Goal: Task Accomplishment & Management: Complete application form

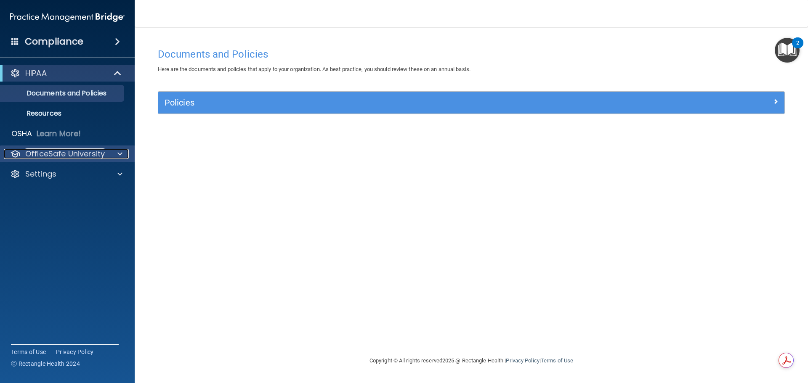
click at [62, 154] on p "OfficeSafe University" at bounding box center [64, 154] width 79 height 10
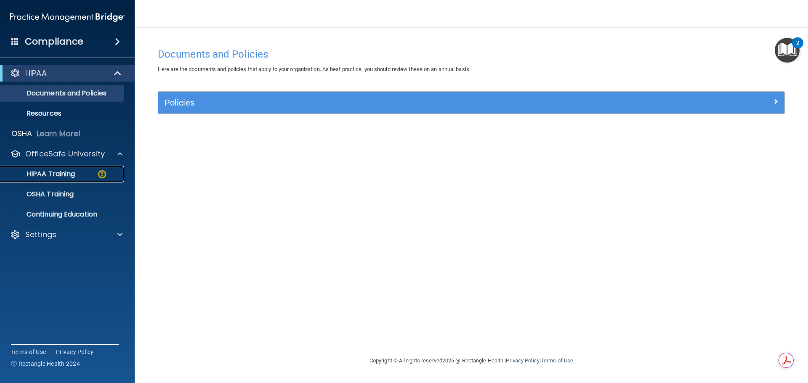
click at [55, 170] on p "HIPAA Training" at bounding box center [39, 174] width 69 height 8
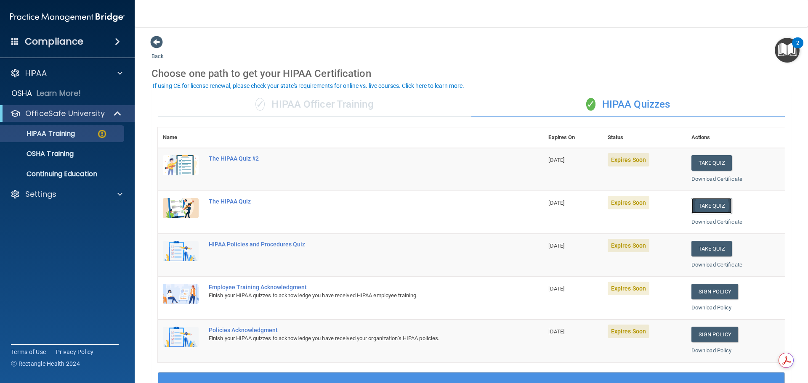
click at [712, 205] on button "Take Quiz" at bounding box center [711, 206] width 40 height 16
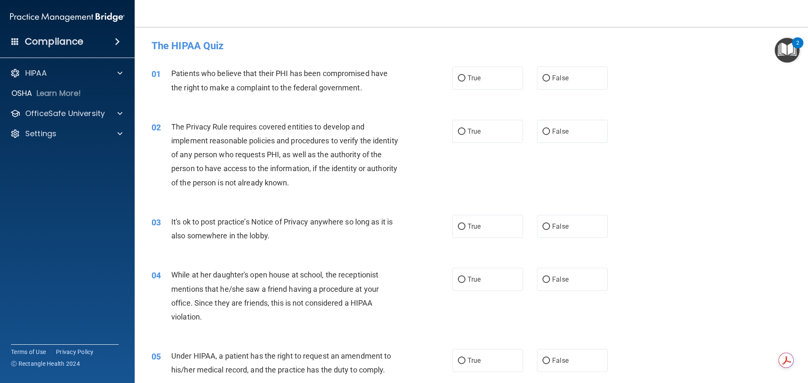
drag, startPoint x: 455, startPoint y: 80, endPoint x: 462, endPoint y: 113, distance: 33.6
click at [458, 80] on input "True" at bounding box center [462, 78] width 8 height 6
radio input "true"
click at [458, 131] on input "True" at bounding box center [462, 132] width 8 height 6
radio input "true"
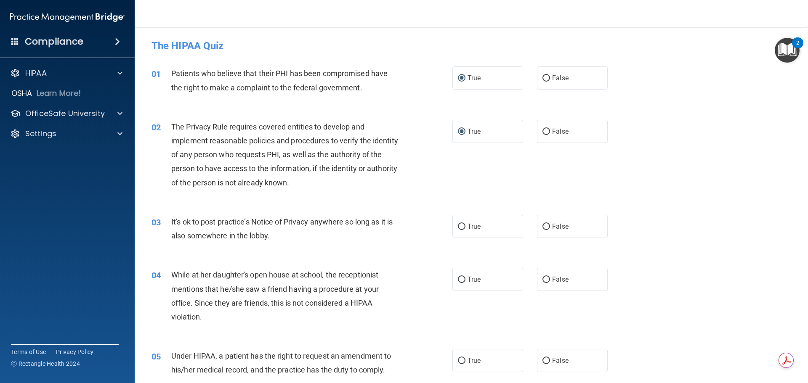
drag, startPoint x: 539, startPoint y: 223, endPoint x: 546, endPoint y: 253, distance: 30.3
click at [542, 224] on input "False" at bounding box center [546, 227] width 8 height 6
radio input "true"
click at [542, 281] on input "False" at bounding box center [546, 280] width 8 height 6
radio input "true"
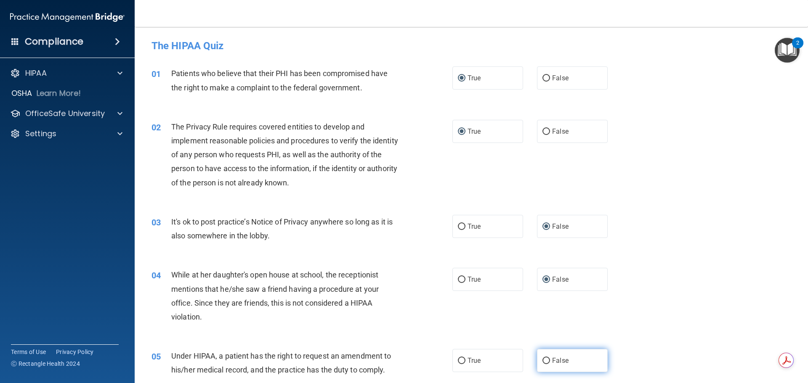
click at [542, 358] on input "False" at bounding box center [546, 361] width 8 height 6
radio input "true"
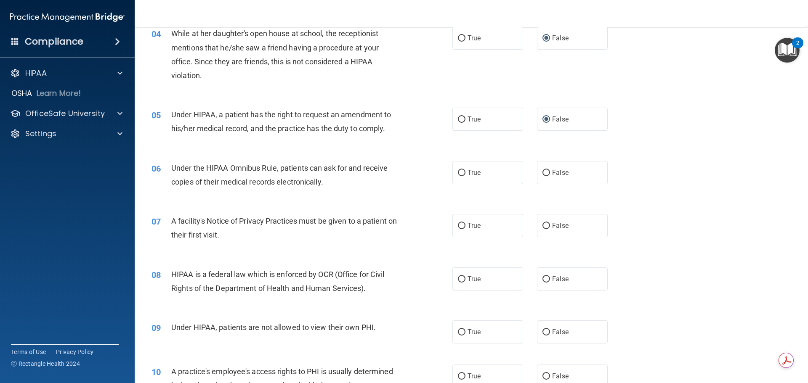
scroll to position [294, 0]
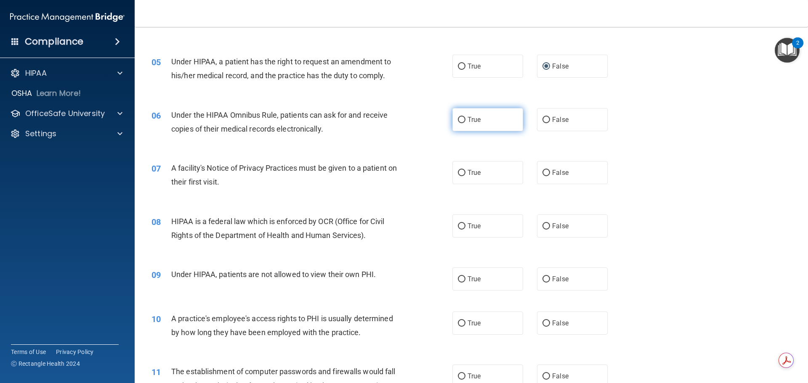
click at [459, 118] on input "True" at bounding box center [462, 120] width 8 height 6
radio input "true"
click at [458, 174] on input "True" at bounding box center [462, 173] width 8 height 6
radio input "true"
click at [458, 227] on input "True" at bounding box center [462, 226] width 8 height 6
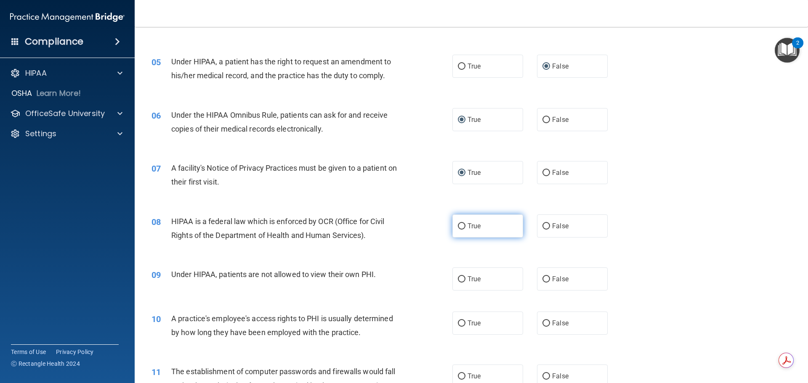
radio input "true"
click at [542, 279] on input "False" at bounding box center [546, 279] width 8 height 6
radio input "true"
click at [542, 322] on input "False" at bounding box center [546, 323] width 8 height 6
radio input "true"
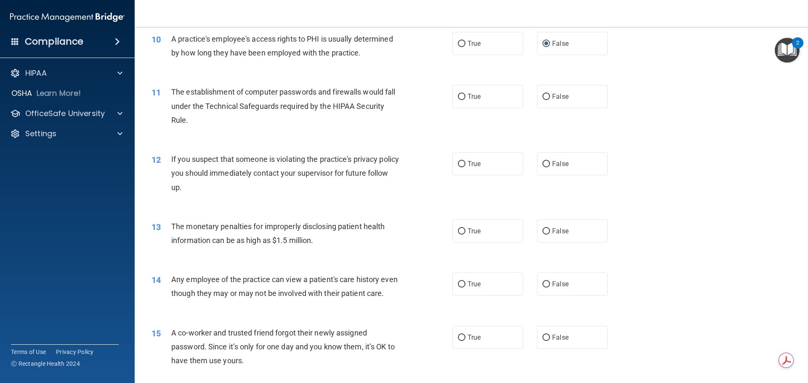
scroll to position [589, 0]
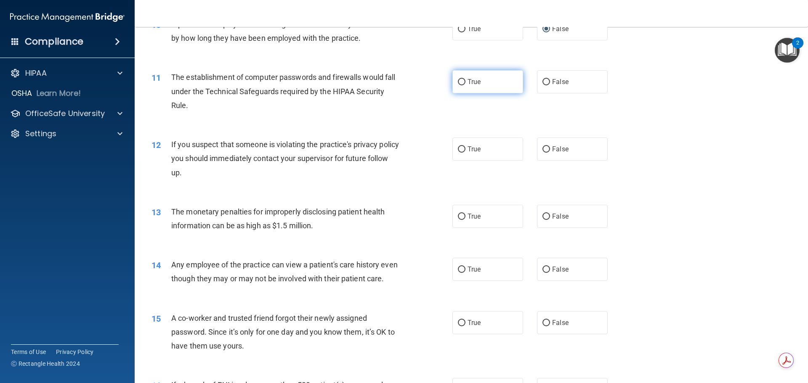
click at [458, 80] on input "True" at bounding box center [462, 82] width 8 height 6
radio input "true"
drag, startPoint x: 456, startPoint y: 148, endPoint x: 463, endPoint y: 183, distance: 35.3
click at [458, 148] on input "True" at bounding box center [462, 149] width 8 height 6
radio input "true"
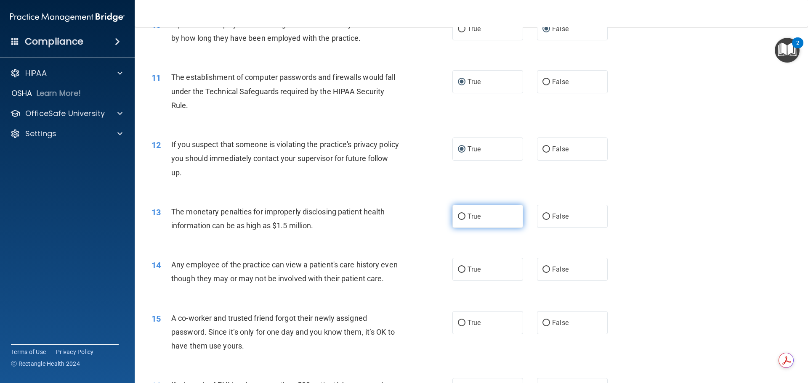
click at [458, 214] on input "True" at bounding box center [462, 217] width 8 height 6
radio input "true"
drag, startPoint x: 541, startPoint y: 268, endPoint x: 542, endPoint y: 273, distance: 4.7
click at [542, 269] on input "False" at bounding box center [546, 270] width 8 height 6
radio input "true"
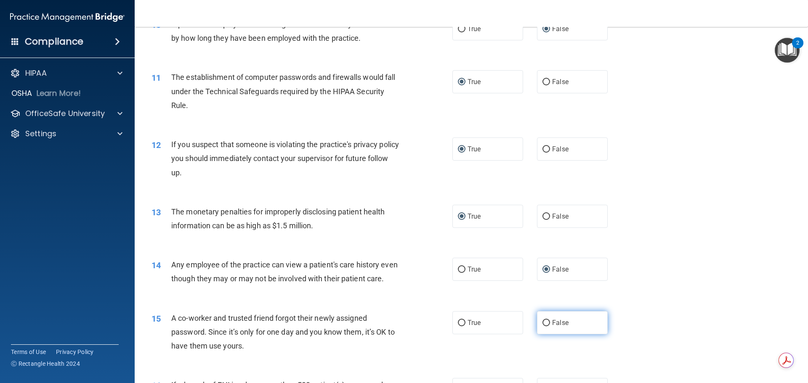
click at [543, 326] on input "False" at bounding box center [546, 323] width 8 height 6
radio input "true"
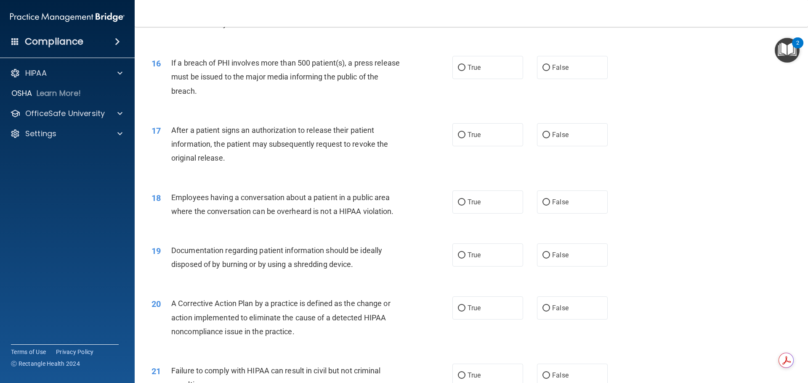
scroll to position [925, 0]
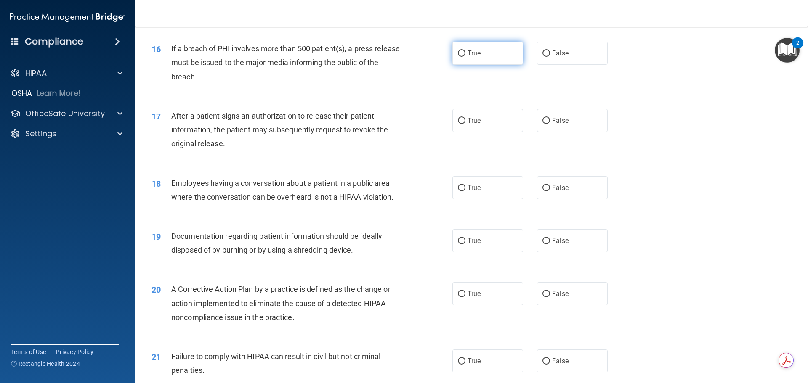
click at [458, 57] on input "True" at bounding box center [462, 53] width 8 height 6
radio input "true"
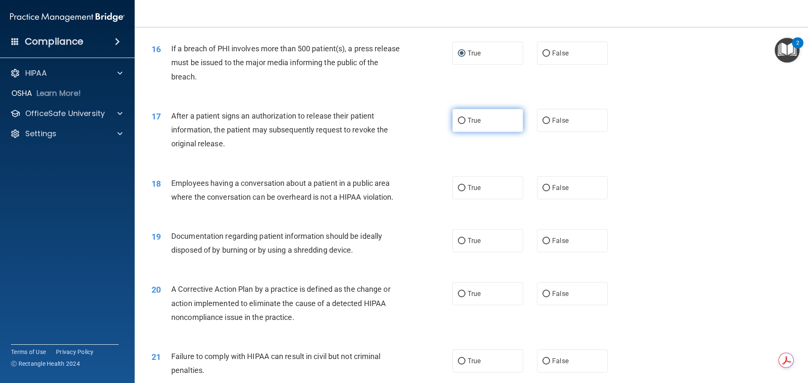
click at [458, 124] on input "True" at bounding box center [462, 121] width 8 height 6
radio input "true"
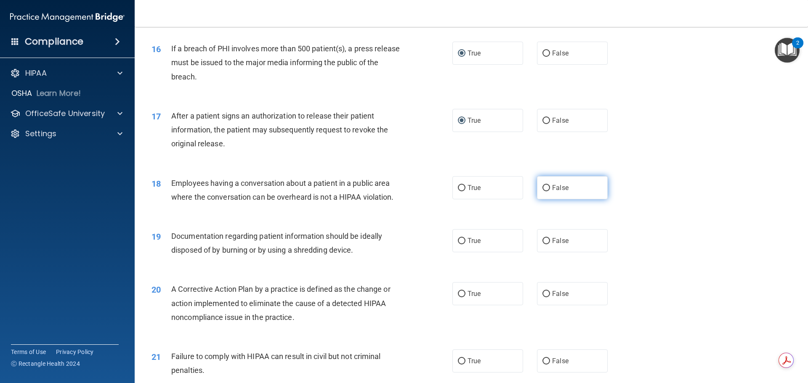
click at [543, 191] on input "False" at bounding box center [546, 188] width 8 height 6
radio input "true"
click at [458, 244] on input "True" at bounding box center [462, 241] width 8 height 6
radio input "true"
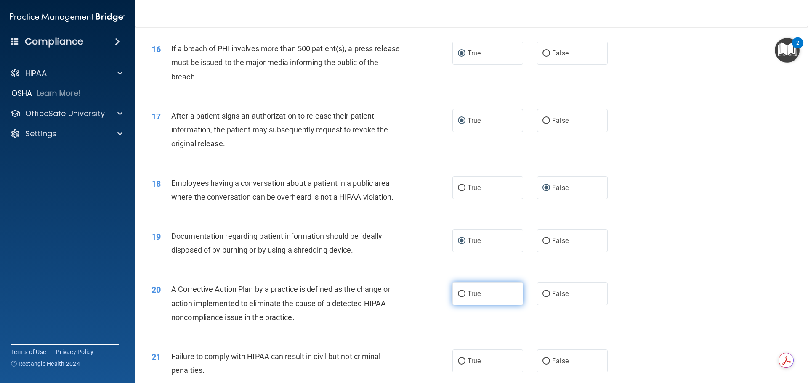
click at [459, 297] on input "True" at bounding box center [462, 294] width 8 height 6
radio input "true"
click at [542, 365] on input "False" at bounding box center [546, 361] width 8 height 6
radio input "true"
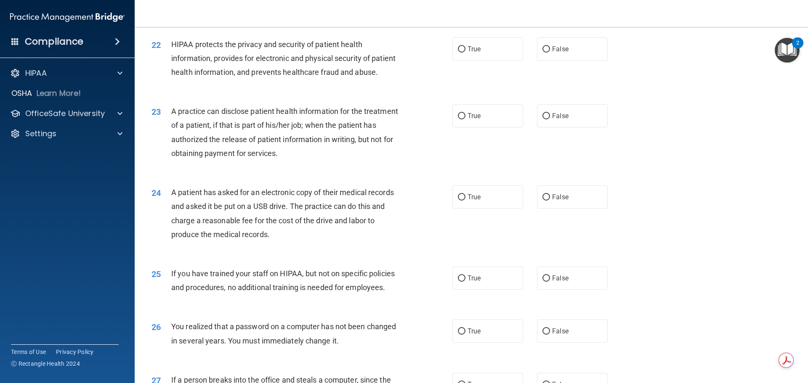
scroll to position [1304, 0]
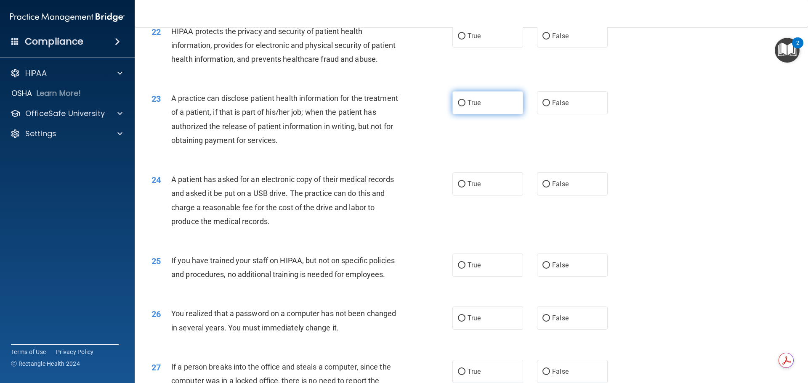
drag, startPoint x: 457, startPoint y: 46, endPoint x: 511, endPoint y: 124, distance: 95.3
click at [458, 40] on input "True" at bounding box center [462, 36] width 8 height 6
radio input "true"
click at [542, 106] on input "False" at bounding box center [546, 103] width 8 height 6
radio input "true"
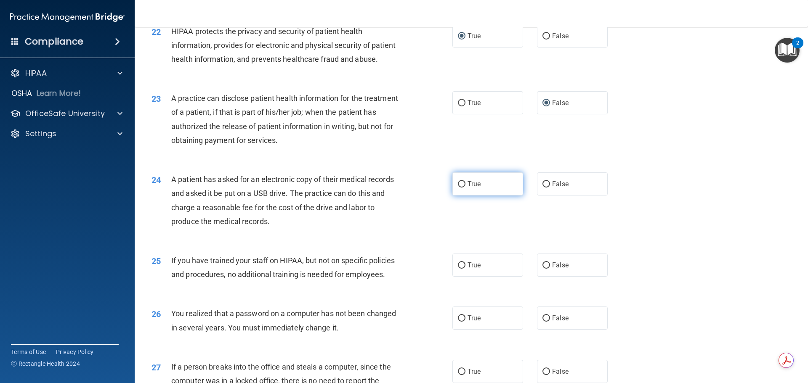
click at [460, 188] on input "True" at bounding box center [462, 184] width 8 height 6
radio input "true"
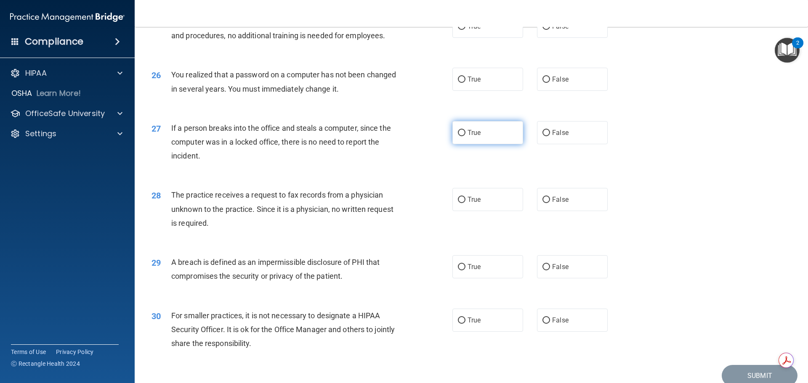
scroll to position [1556, 0]
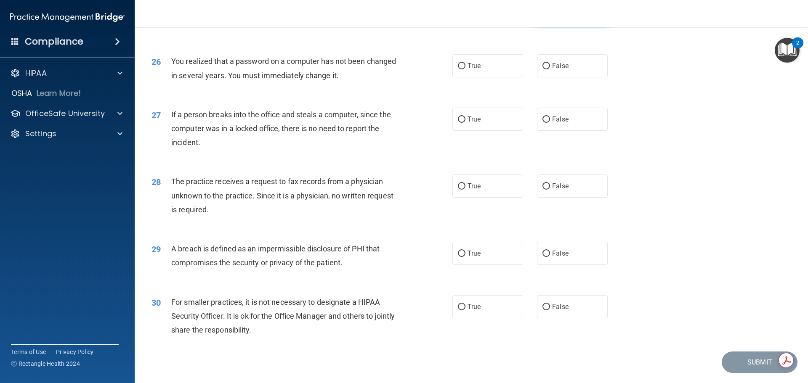
click at [542, 16] on input "False" at bounding box center [546, 13] width 8 height 6
radio input "true"
click at [458, 69] on input "True" at bounding box center [462, 66] width 8 height 6
radio input "true"
click at [542, 123] on input "False" at bounding box center [546, 120] width 8 height 6
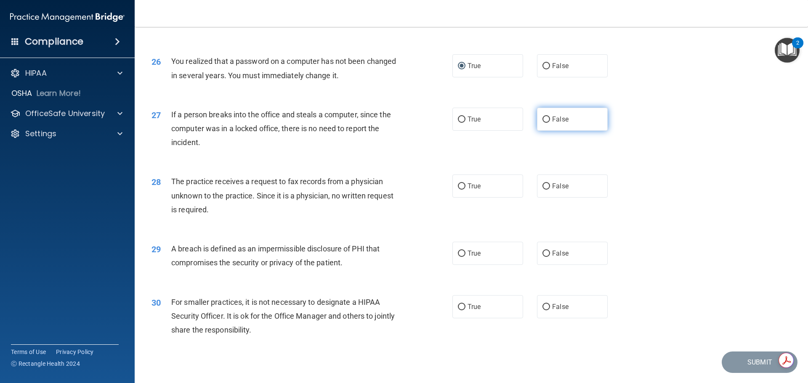
radio input "true"
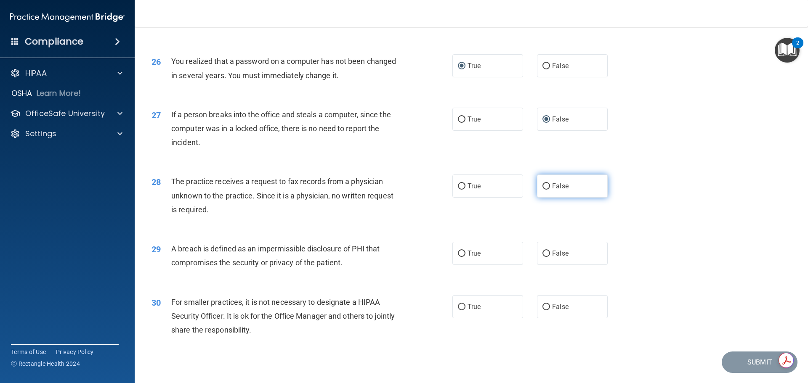
click at [543, 190] on input "False" at bounding box center [546, 186] width 8 height 6
radio input "true"
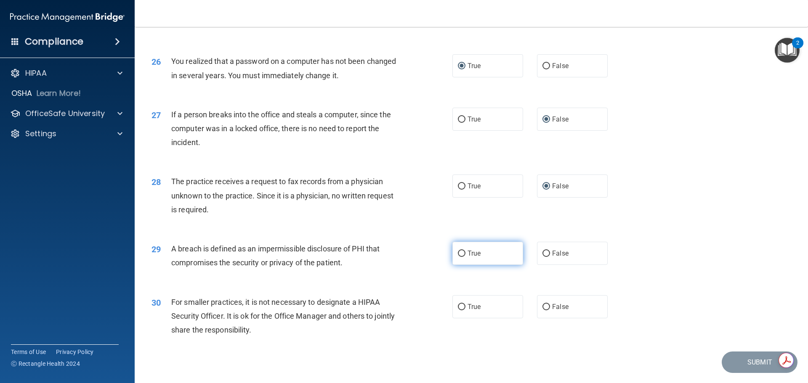
click at [458, 257] on input "True" at bounding box center [462, 254] width 8 height 6
radio input "true"
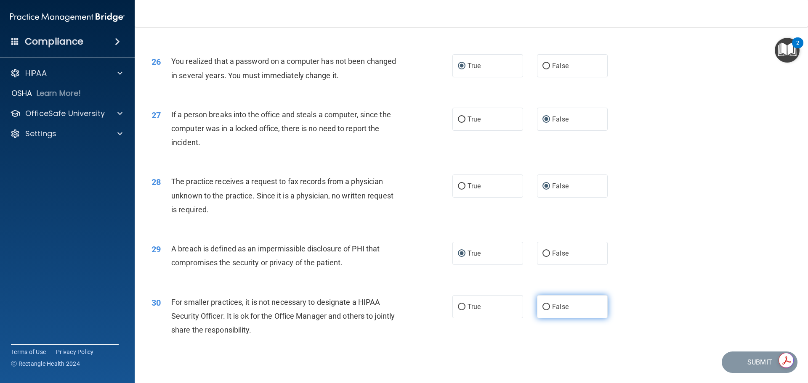
click at [542, 310] on input "False" at bounding box center [546, 307] width 8 height 6
radio input "true"
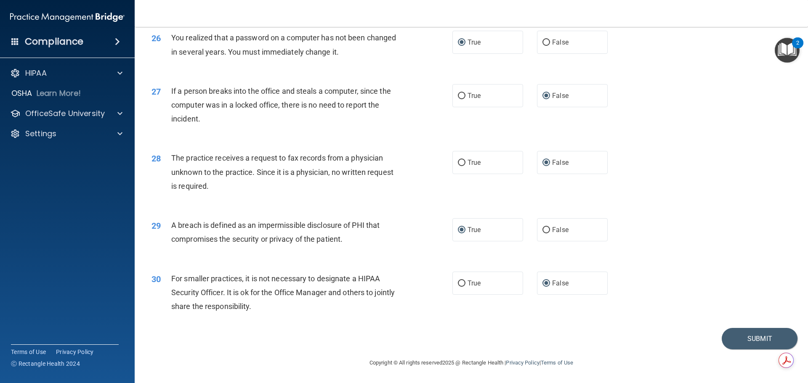
scroll to position [1607, 0]
click at [752, 338] on button "Submit" at bounding box center [759, 338] width 76 height 21
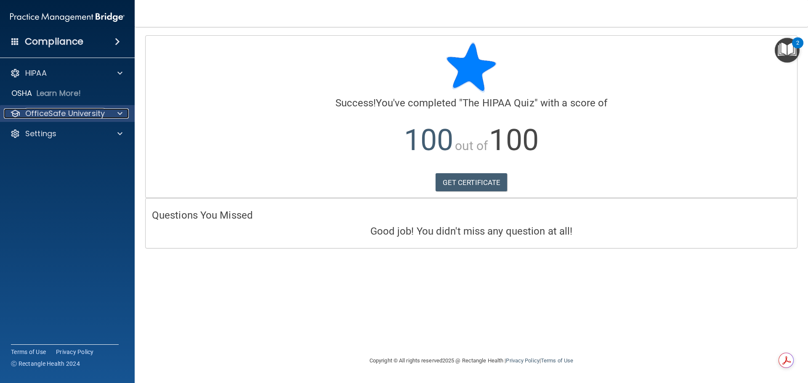
click at [94, 111] on p "OfficeSafe University" at bounding box center [64, 114] width 79 height 10
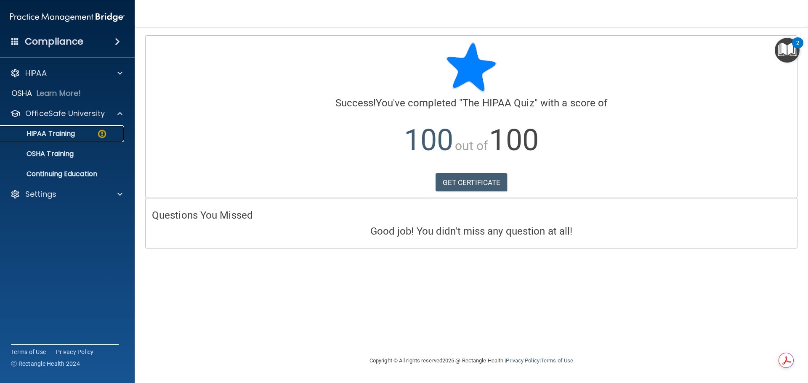
click at [74, 133] on p "HIPAA Training" at bounding box center [39, 134] width 69 height 8
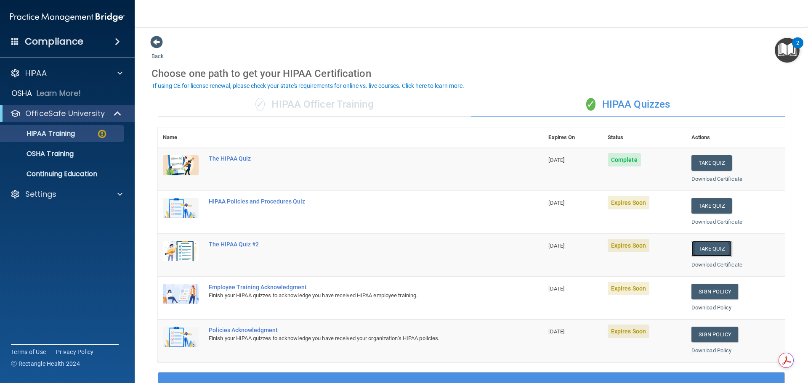
click at [709, 246] on button "Take Quiz" at bounding box center [711, 249] width 40 height 16
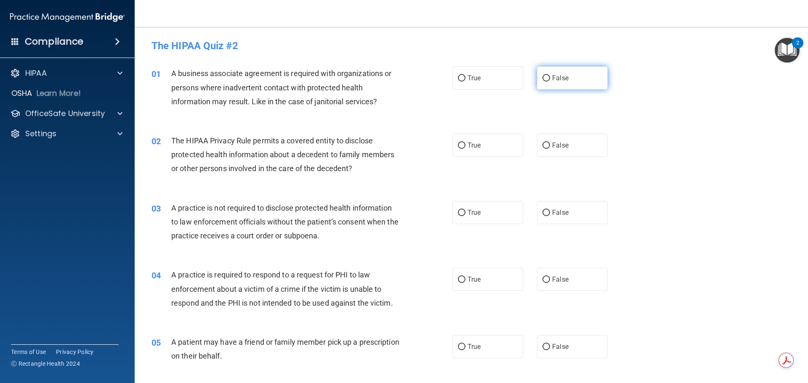
click at [542, 75] on input "False" at bounding box center [546, 78] width 8 height 6
radio input "true"
drag, startPoint x: 457, startPoint y: 146, endPoint x: 492, endPoint y: 184, distance: 51.5
click at [458, 146] on input "True" at bounding box center [462, 146] width 8 height 6
radio input "true"
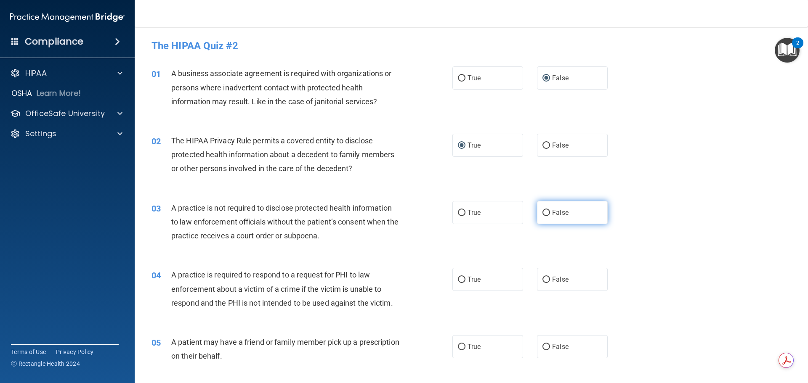
click at [542, 212] on input "False" at bounding box center [546, 213] width 8 height 6
radio input "true"
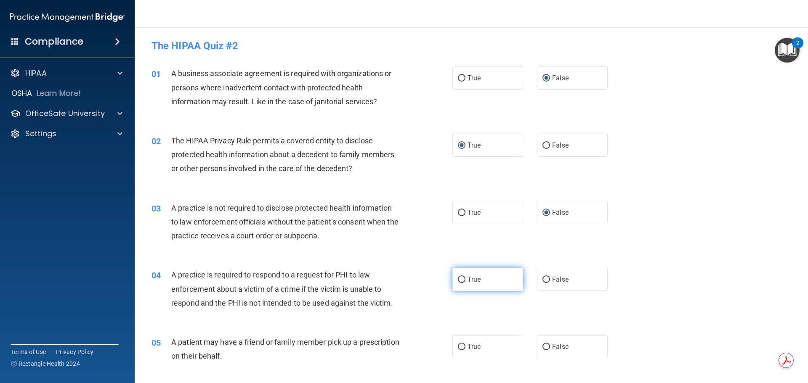
click at [458, 279] on input "True" at bounding box center [462, 280] width 8 height 6
radio input "true"
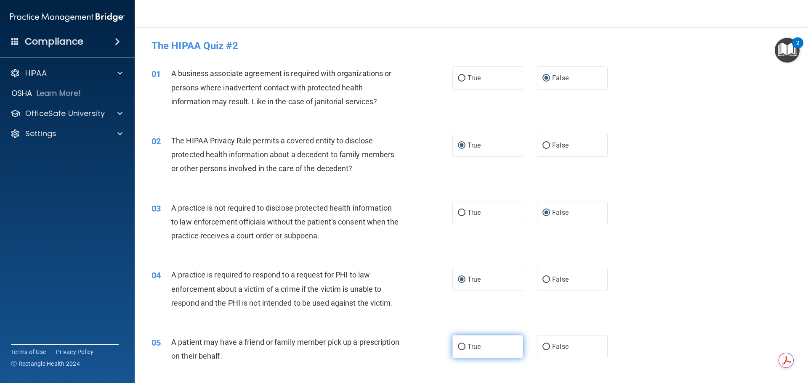
click at [458, 347] on input "True" at bounding box center [462, 347] width 8 height 6
radio input "true"
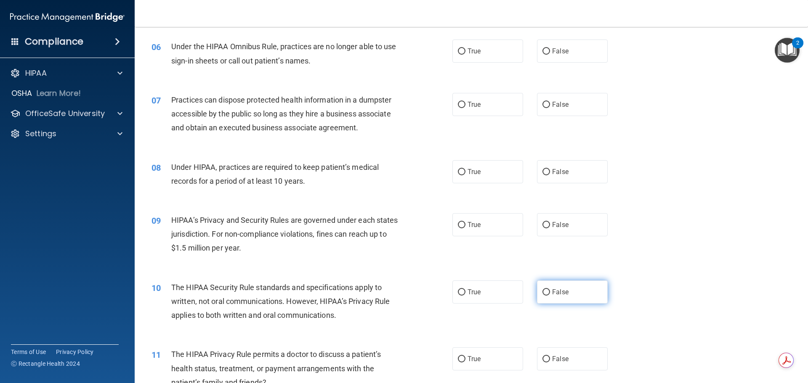
scroll to position [336, 0]
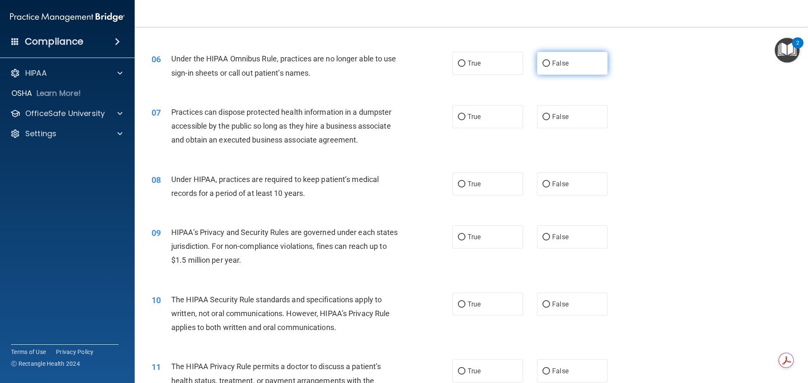
click at [542, 62] on input "False" at bounding box center [546, 64] width 8 height 6
radio input "true"
click at [542, 119] on input "False" at bounding box center [546, 117] width 8 height 6
radio input "true"
click at [543, 186] on input "False" at bounding box center [546, 184] width 8 height 6
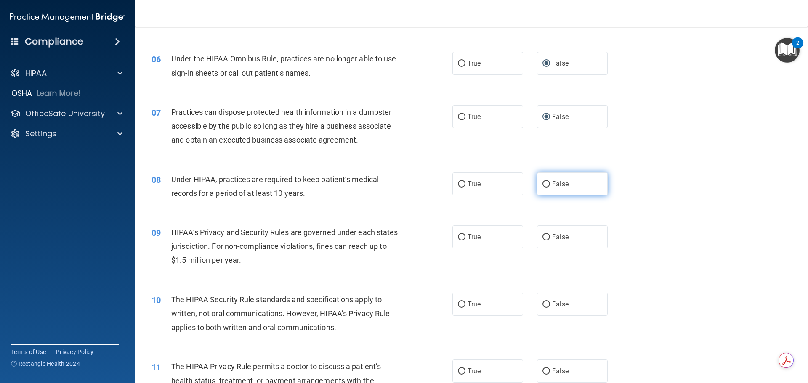
radio input "true"
click at [543, 236] on input "False" at bounding box center [546, 237] width 8 height 6
radio input "true"
drag, startPoint x: 458, startPoint y: 302, endPoint x: 459, endPoint y: 308, distance: 5.6
click at [458, 304] on input "True" at bounding box center [462, 305] width 8 height 6
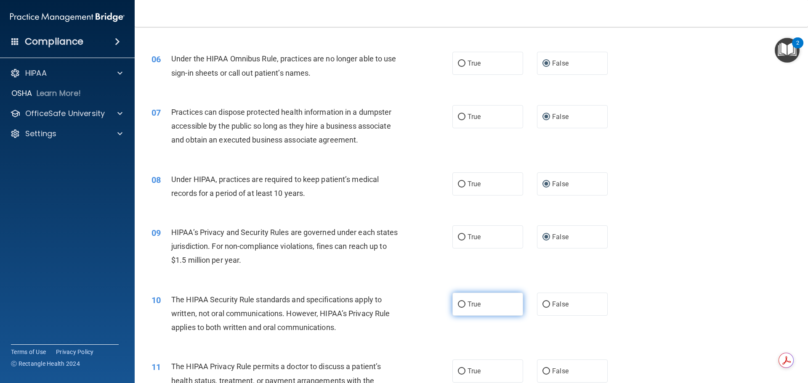
radio input "true"
click at [458, 368] on input "True" at bounding box center [462, 371] width 8 height 6
radio input "true"
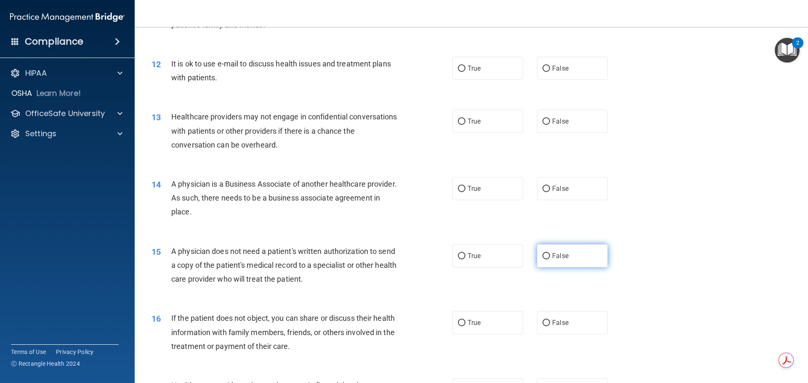
scroll to position [715, 0]
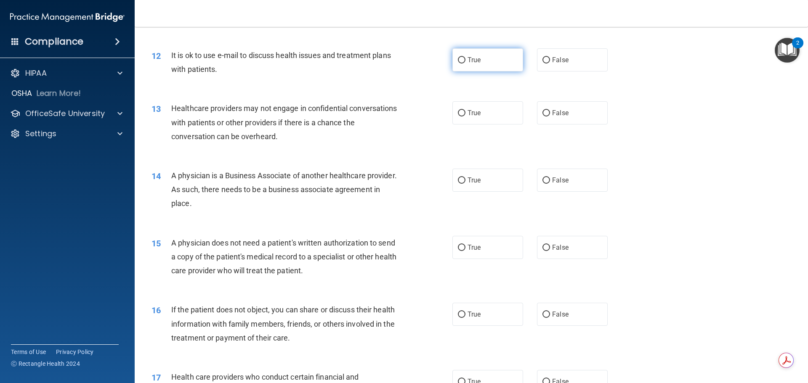
click at [458, 60] on input "True" at bounding box center [462, 60] width 8 height 6
radio input "true"
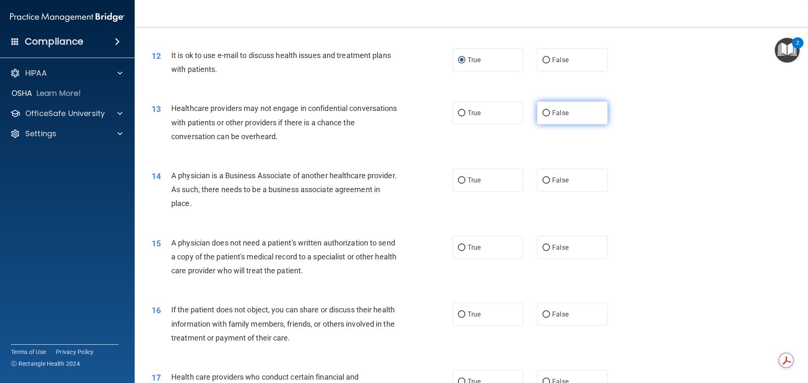
click at [542, 113] on input "False" at bounding box center [546, 113] width 8 height 6
radio input "true"
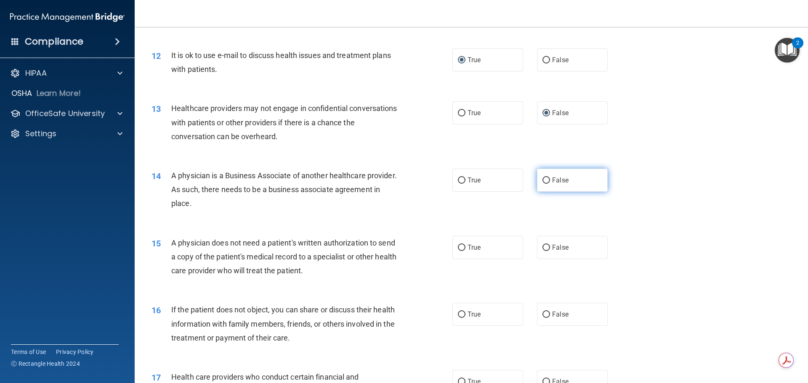
click at [543, 180] on input "False" at bounding box center [546, 180] width 8 height 6
radio input "true"
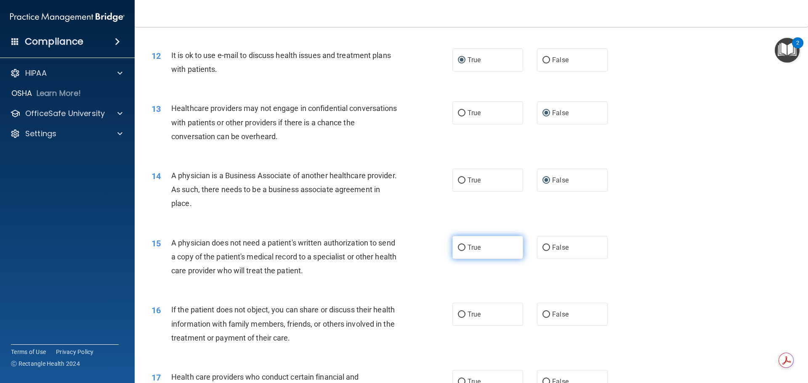
click at [460, 245] on input "True" at bounding box center [462, 248] width 8 height 6
radio input "true"
click at [458, 312] on input "True" at bounding box center [462, 315] width 8 height 6
radio input "true"
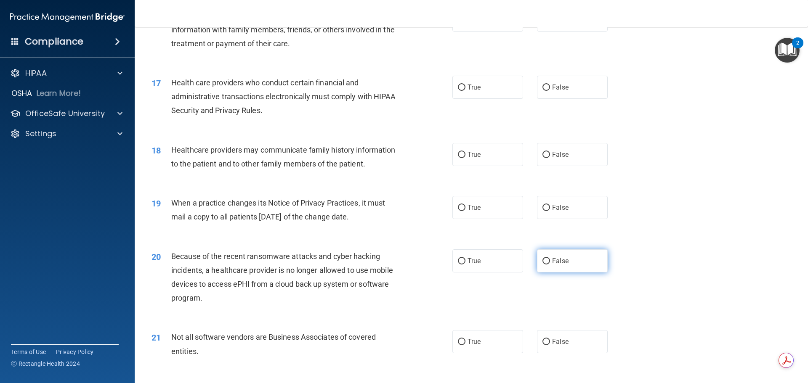
scroll to position [1051, 0]
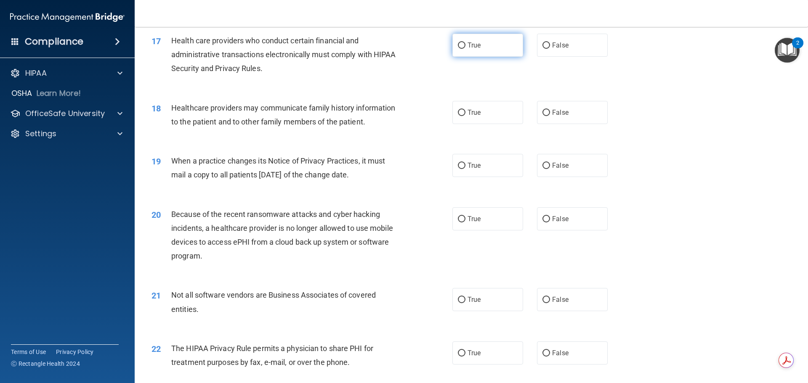
click at [458, 43] on input "True" at bounding box center [462, 45] width 8 height 6
radio input "true"
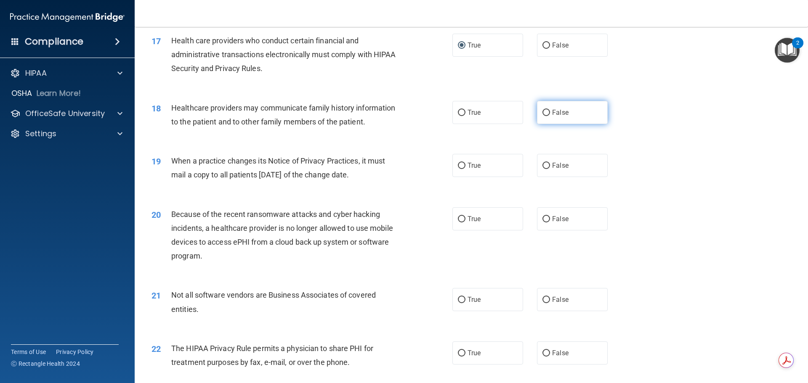
click at [542, 112] on input "False" at bounding box center [546, 113] width 8 height 6
radio input "true"
click at [542, 165] on input "False" at bounding box center [546, 166] width 8 height 6
radio input "true"
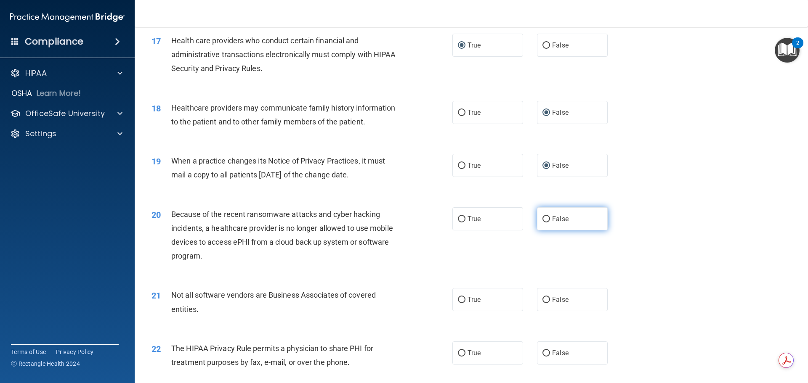
click at [542, 218] on input "False" at bounding box center [546, 219] width 8 height 6
radio input "true"
drag, startPoint x: 459, startPoint y: 350, endPoint x: 462, endPoint y: 335, distance: 15.9
click at [460, 350] on input "True" at bounding box center [462, 353] width 8 height 6
radio input "true"
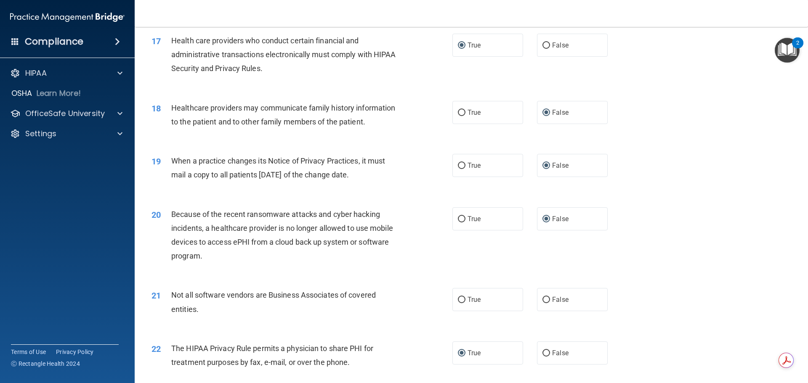
drag, startPoint x: 458, startPoint y: 297, endPoint x: 497, endPoint y: 285, distance: 40.8
click at [458, 297] on input "True" at bounding box center [462, 300] width 8 height 6
radio input "true"
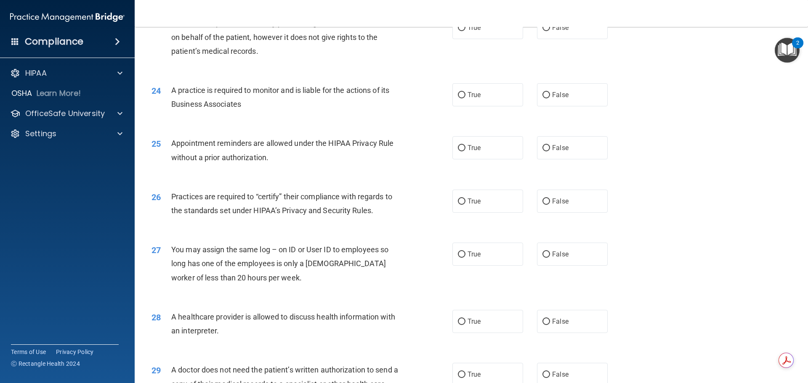
scroll to position [1388, 0]
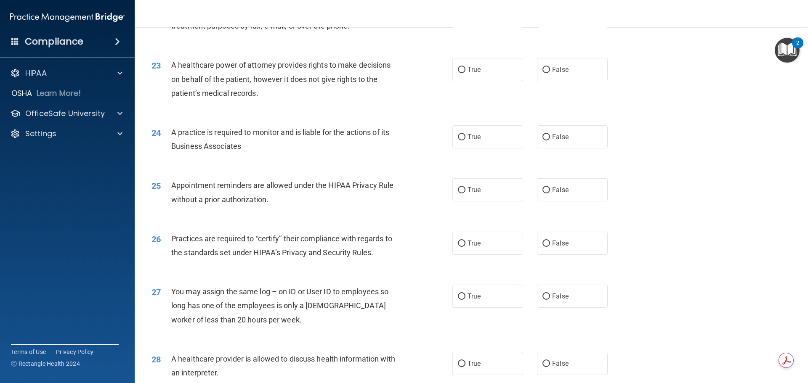
drag, startPoint x: 542, startPoint y: 64, endPoint x: 548, endPoint y: 121, distance: 56.6
click at [542, 65] on label "False" at bounding box center [572, 69] width 71 height 23
click at [542, 67] on input "False" at bounding box center [546, 70] width 8 height 6
radio input "true"
click at [542, 137] on input "False" at bounding box center [546, 137] width 8 height 6
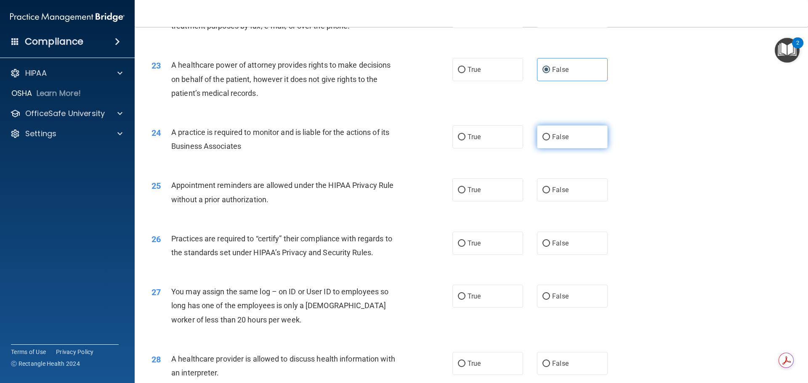
radio input "true"
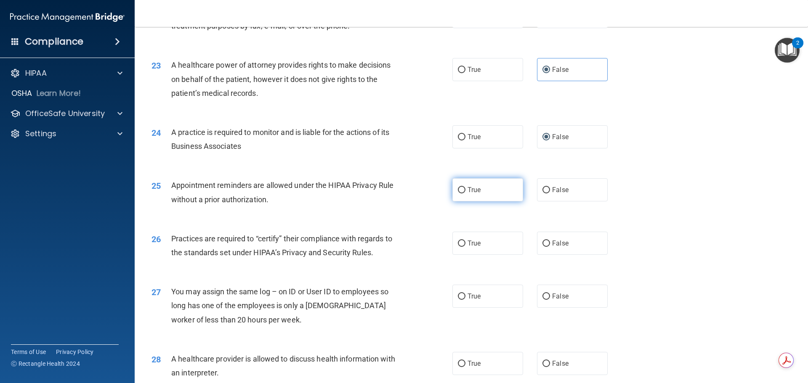
click at [458, 191] on input "True" at bounding box center [462, 190] width 8 height 6
radio input "true"
click at [542, 242] on input "False" at bounding box center [546, 244] width 8 height 6
radio input "true"
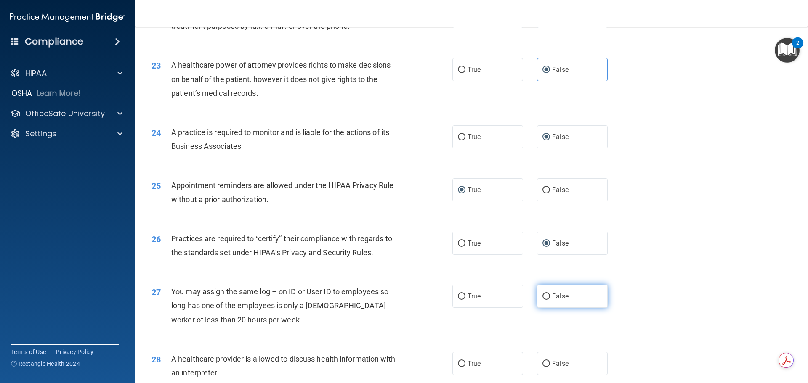
click at [543, 294] on input "False" at bounding box center [546, 297] width 8 height 6
radio input "true"
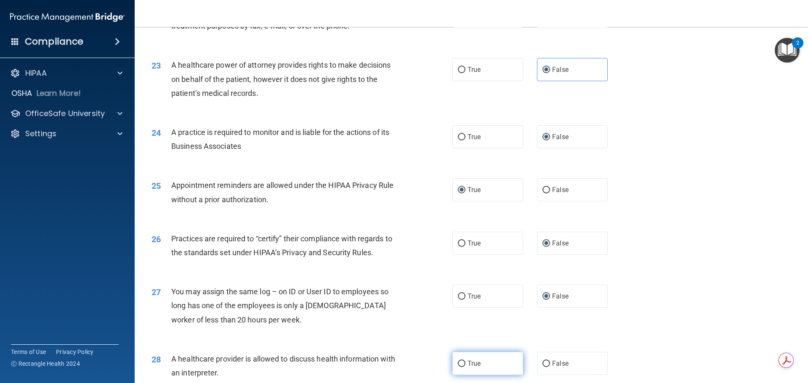
click at [458, 363] on input "True" at bounding box center [462, 364] width 8 height 6
radio input "true"
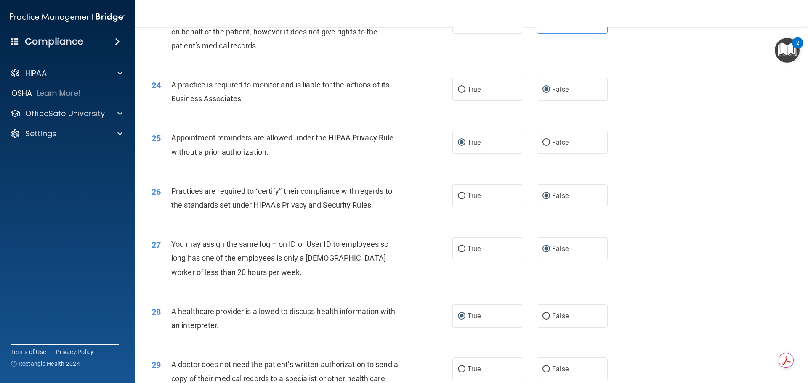
scroll to position [1575, 0]
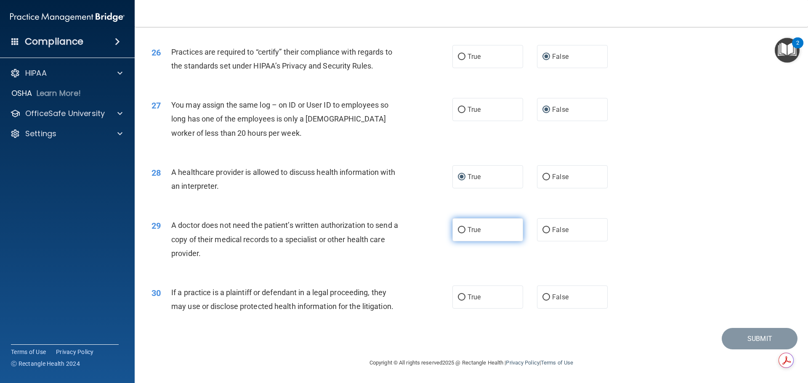
click at [458, 230] on input "True" at bounding box center [462, 230] width 8 height 6
radio input "true"
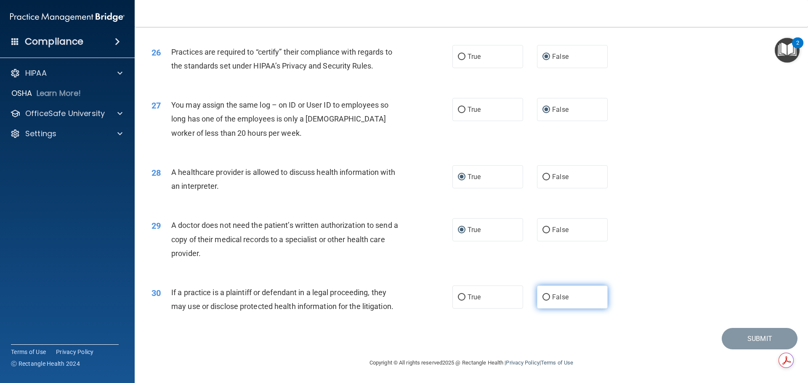
drag, startPoint x: 459, startPoint y: 296, endPoint x: 553, endPoint y: 293, distance: 93.4
click at [461, 296] on input "True" at bounding box center [462, 297] width 8 height 6
radio input "true"
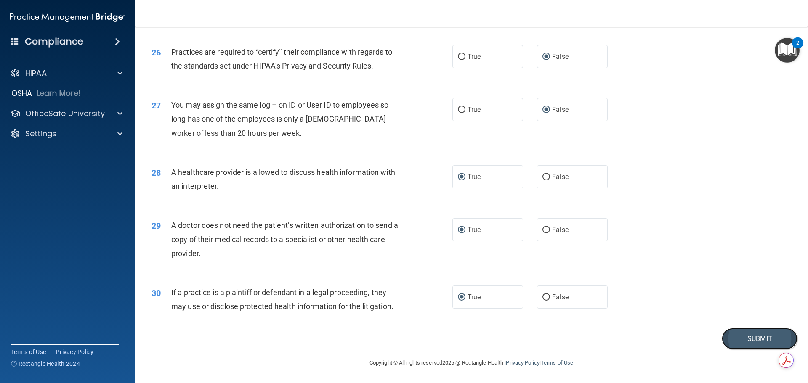
click at [753, 339] on button "Submit" at bounding box center [759, 338] width 76 height 21
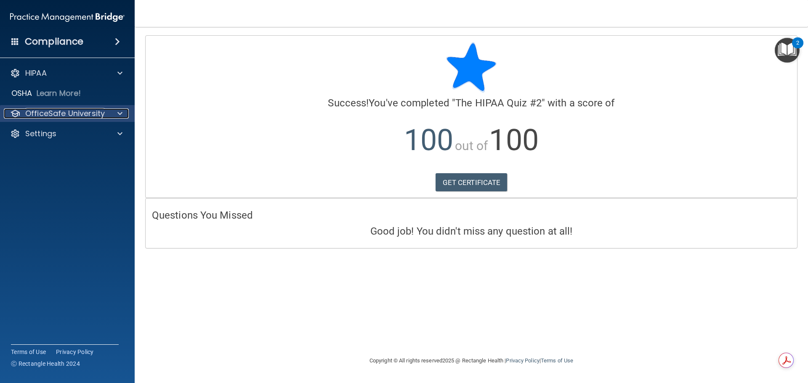
click at [94, 113] on p "OfficeSafe University" at bounding box center [64, 114] width 79 height 10
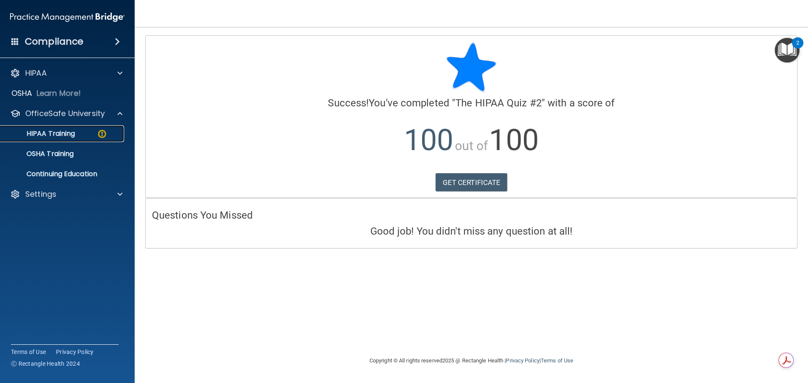
click at [77, 131] on div "HIPAA Training" at bounding box center [62, 134] width 115 height 8
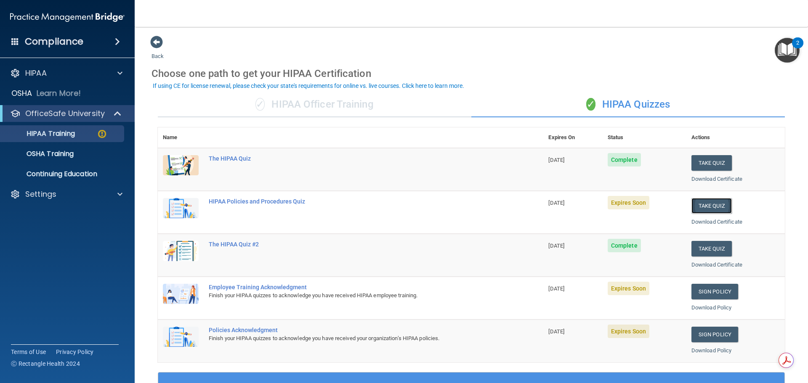
click at [718, 205] on button "Take Quiz" at bounding box center [711, 206] width 40 height 16
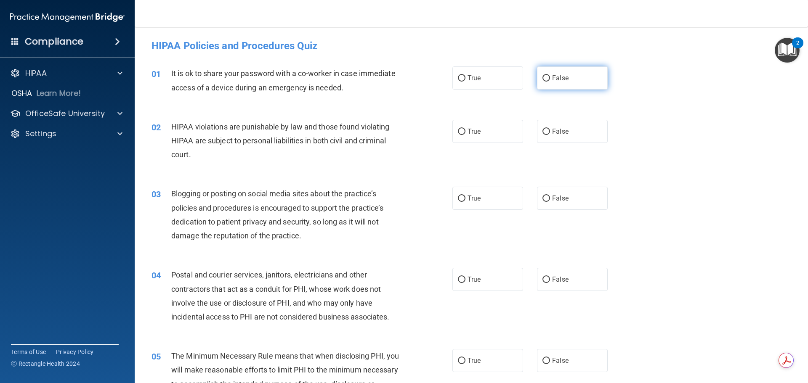
click at [542, 75] on input "False" at bounding box center [546, 78] width 8 height 6
radio input "true"
click at [458, 132] on input "True" at bounding box center [462, 132] width 8 height 6
radio input "true"
click at [543, 201] on input "False" at bounding box center [546, 199] width 8 height 6
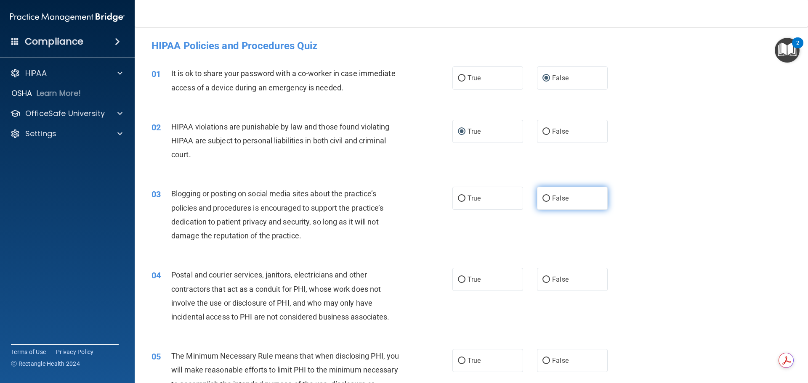
radio input "true"
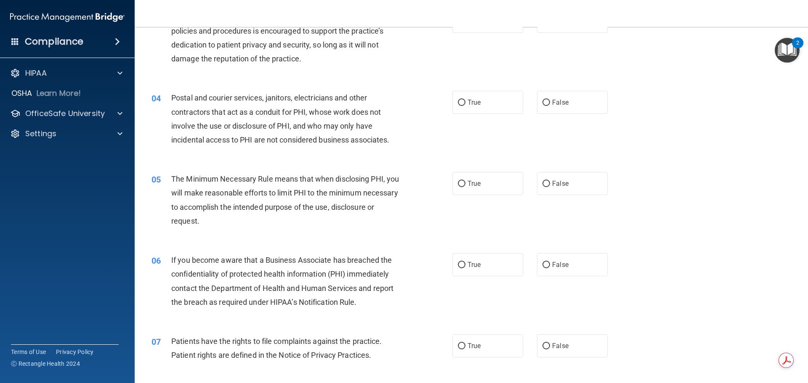
scroll to position [210, 0]
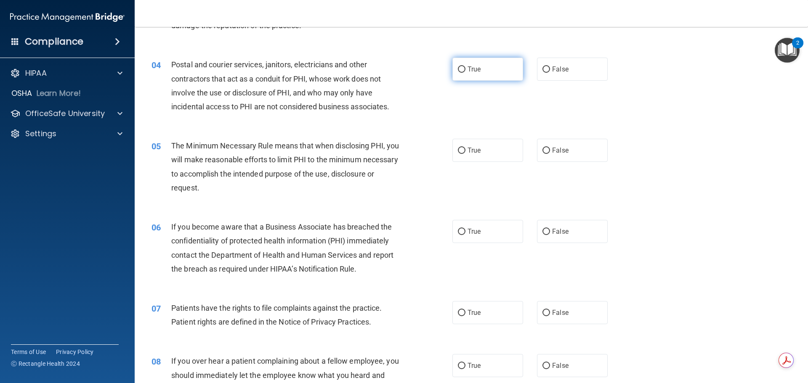
click at [458, 70] on input "True" at bounding box center [462, 69] width 8 height 6
radio input "true"
click at [458, 148] on input "True" at bounding box center [462, 151] width 8 height 6
radio input "true"
click at [542, 230] on input "False" at bounding box center [546, 232] width 8 height 6
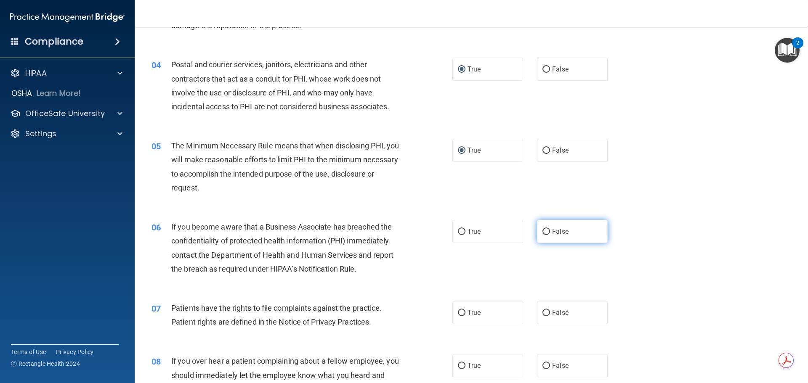
radio input "true"
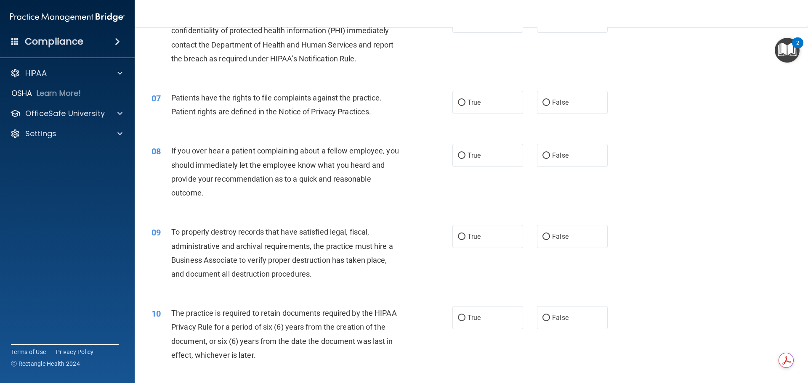
scroll to position [463, 0]
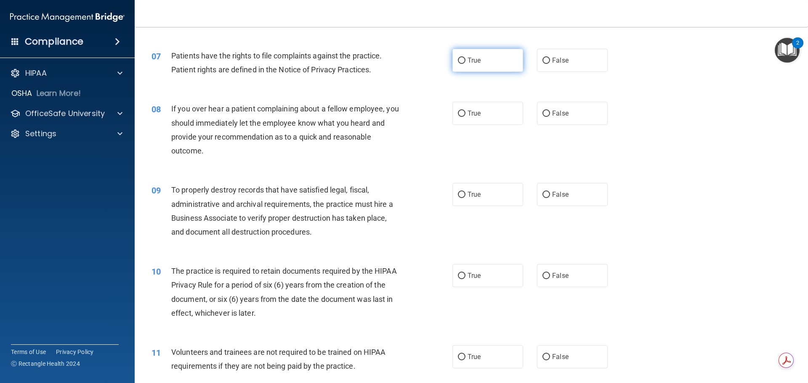
click at [456, 56] on label "True" at bounding box center [487, 60] width 71 height 23
click at [458, 58] on input "True" at bounding box center [462, 61] width 8 height 6
radio input "true"
click at [542, 111] on input "False" at bounding box center [546, 114] width 8 height 6
radio input "true"
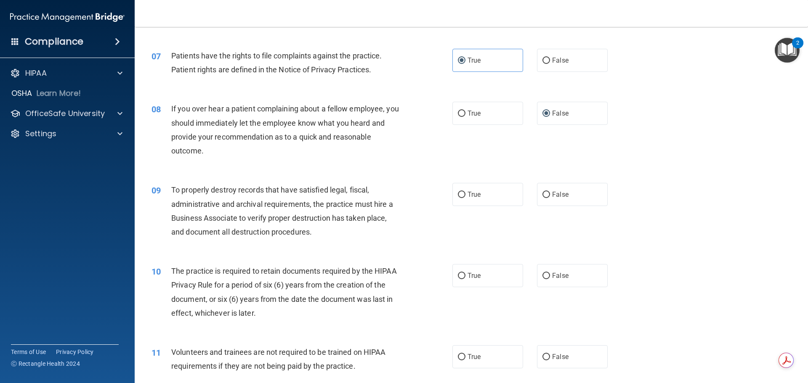
drag, startPoint x: 544, startPoint y: 193, endPoint x: 479, endPoint y: 252, distance: 88.4
click at [543, 193] on input "False" at bounding box center [546, 195] width 8 height 6
radio input "true"
click at [458, 274] on input "True" at bounding box center [462, 276] width 8 height 6
radio input "true"
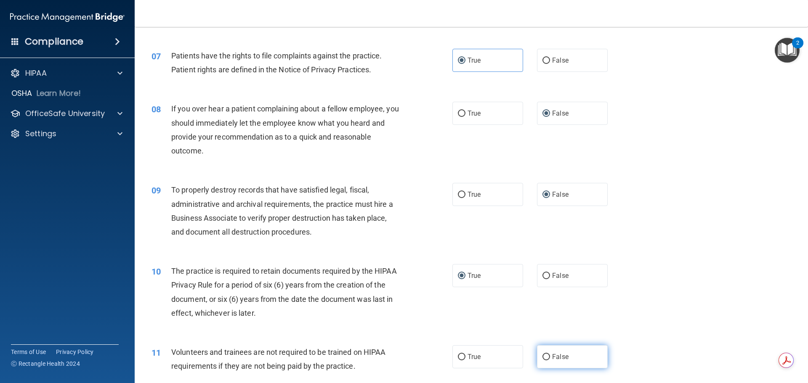
drag, startPoint x: 541, startPoint y: 357, endPoint x: 541, endPoint y: 346, distance: 10.5
click at [543, 355] on input "False" at bounding box center [546, 357] width 8 height 6
radio input "true"
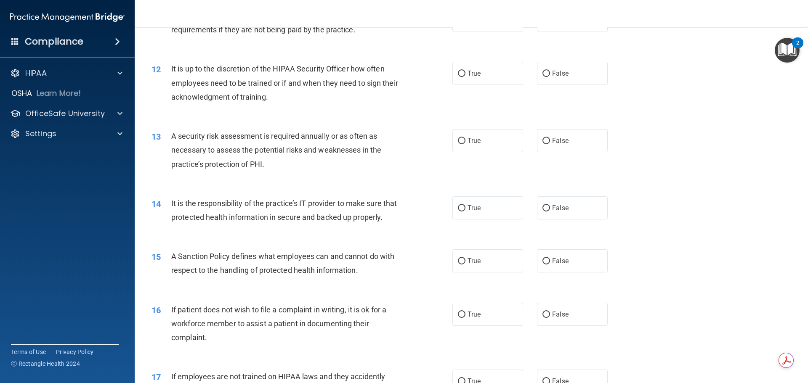
scroll to position [841, 0]
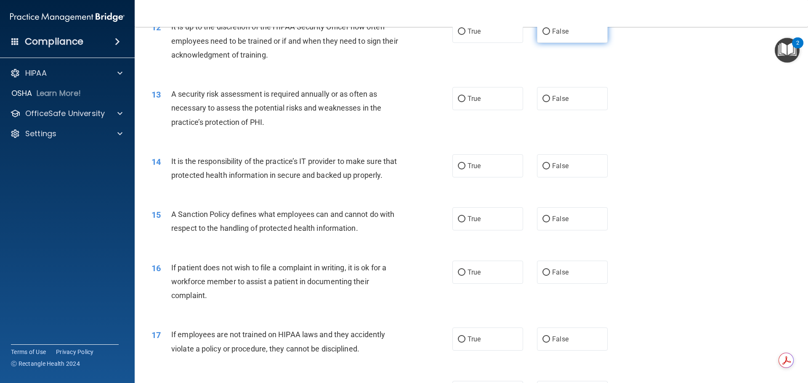
click at [542, 31] on input "False" at bounding box center [546, 32] width 8 height 6
radio input "true"
drag, startPoint x: 459, startPoint y: 97, endPoint x: 530, endPoint y: 131, distance: 78.4
click at [460, 98] on input "True" at bounding box center [462, 99] width 8 height 6
radio input "true"
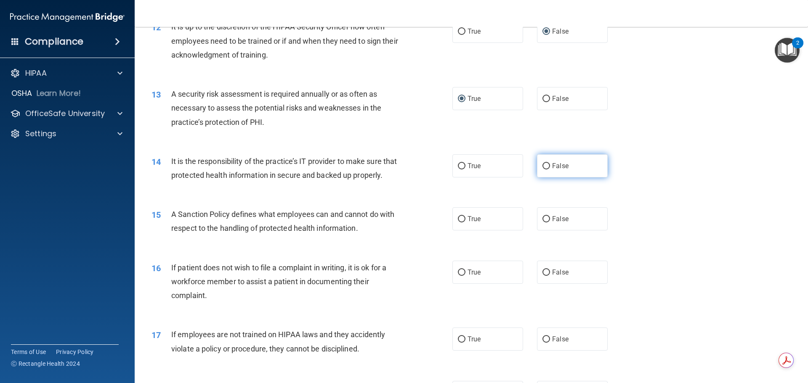
click at [542, 165] on input "False" at bounding box center [546, 166] width 8 height 6
radio input "true"
click at [542, 222] on input "False" at bounding box center [546, 219] width 8 height 6
radio input "true"
click at [459, 276] on input "True" at bounding box center [462, 273] width 8 height 6
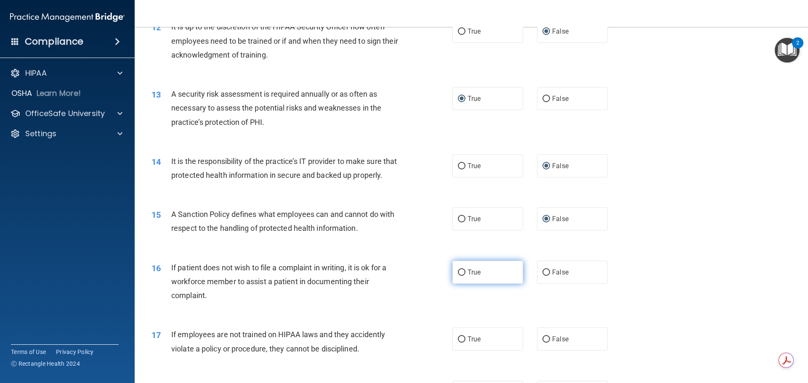
radio input "true"
click at [542, 343] on input "False" at bounding box center [546, 339] width 8 height 6
radio input "true"
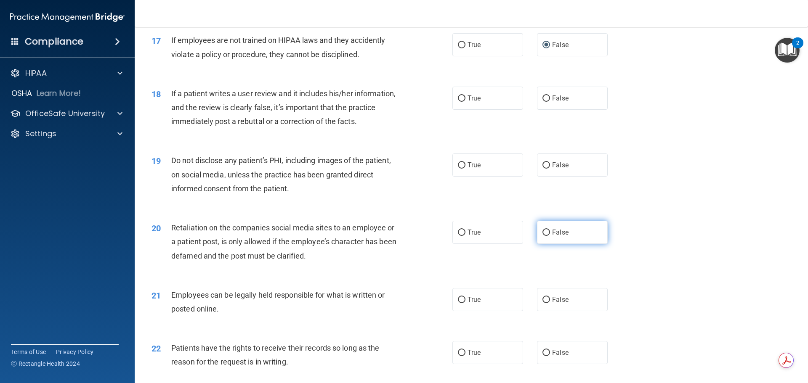
scroll to position [1178, 0]
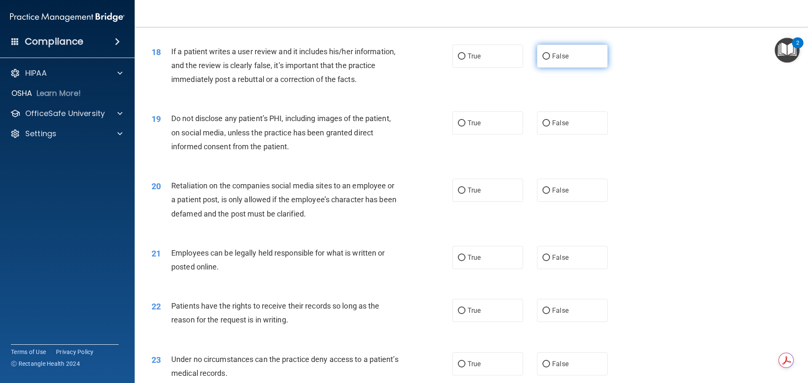
click at [542, 60] on input "False" at bounding box center [546, 56] width 8 height 6
radio input "true"
click at [458, 127] on input "True" at bounding box center [462, 123] width 8 height 6
radio input "true"
click at [542, 194] on input "False" at bounding box center [546, 191] width 8 height 6
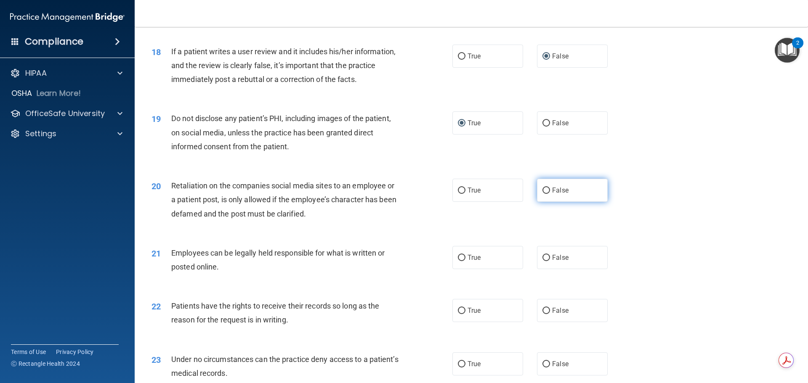
radio input "true"
click at [458, 261] on input "True" at bounding box center [462, 258] width 8 height 6
radio input "true"
click at [543, 314] on input "False" at bounding box center [546, 311] width 8 height 6
radio input "true"
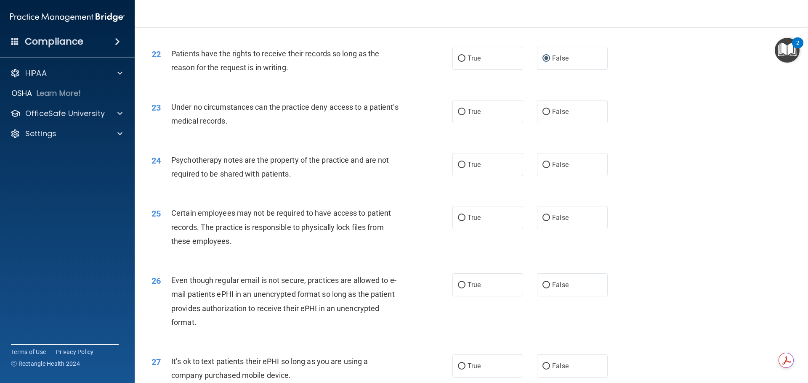
scroll to position [1472, 0]
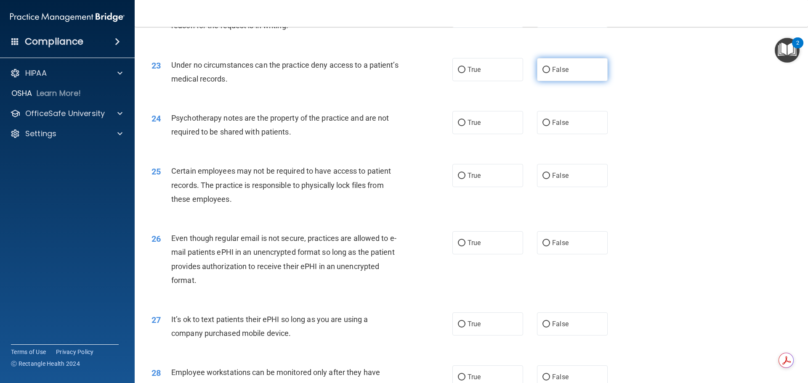
drag, startPoint x: 543, startPoint y: 82, endPoint x: 533, endPoint y: 88, distance: 11.0
click at [542, 73] on input "False" at bounding box center [546, 70] width 8 height 6
radio input "true"
click at [459, 126] on input "True" at bounding box center [462, 123] width 8 height 6
radio input "true"
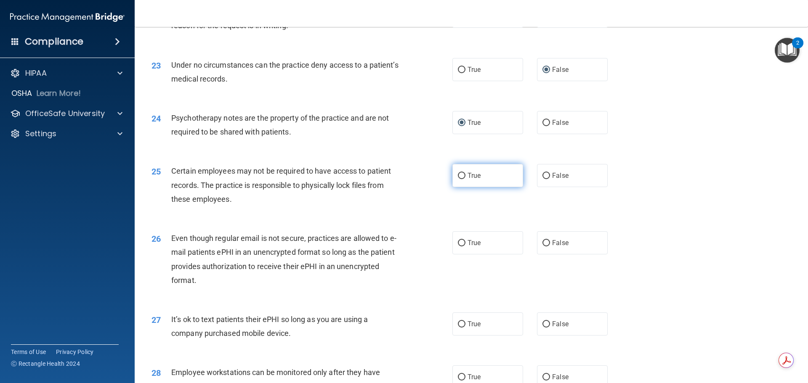
click at [460, 179] on input "True" at bounding box center [462, 176] width 8 height 6
radio input "true"
click at [459, 246] on input "True" at bounding box center [462, 243] width 8 height 6
radio input "true"
click at [543, 328] on input "False" at bounding box center [546, 324] width 8 height 6
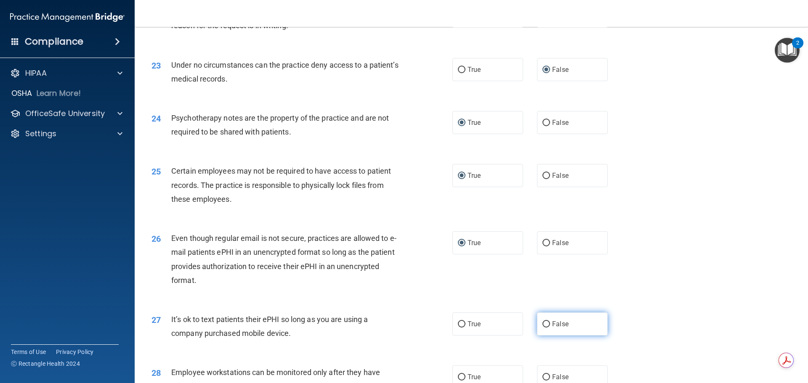
radio input "true"
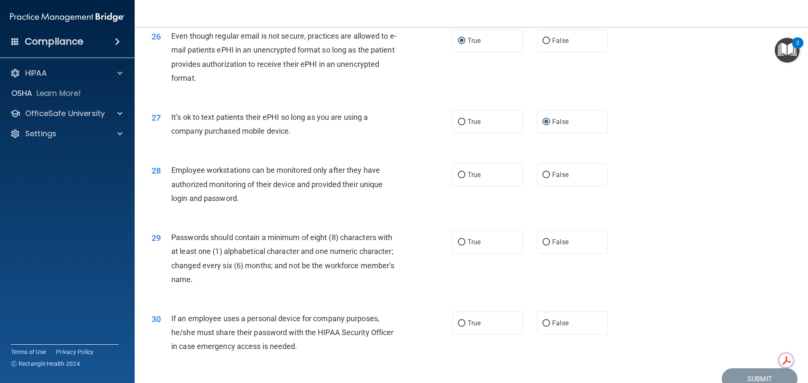
scroll to position [1682, 0]
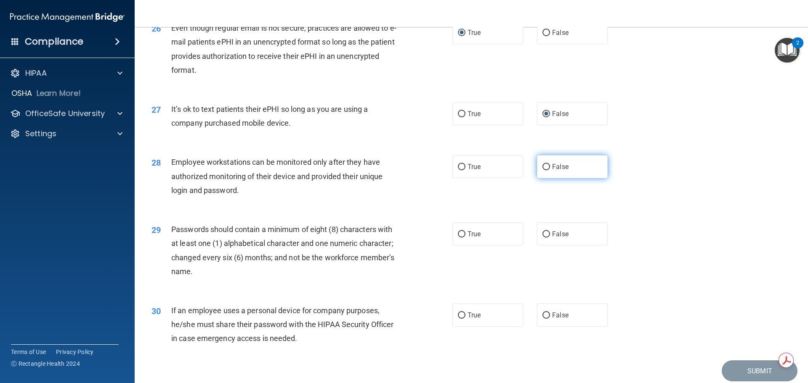
click at [542, 170] on input "False" at bounding box center [546, 167] width 8 height 6
radio input "true"
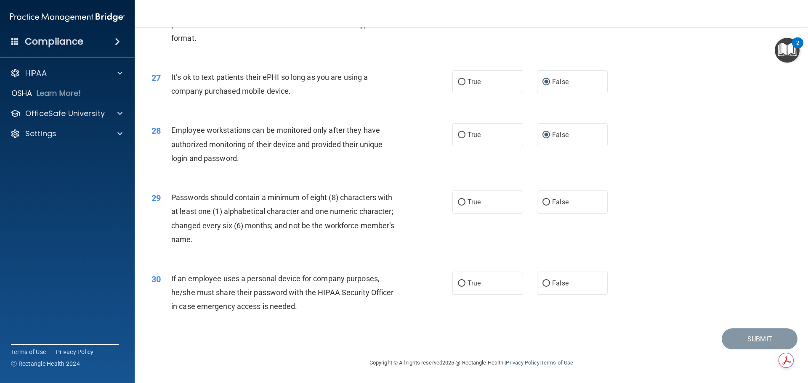
scroll to position [1728, 0]
click at [458, 201] on input "True" at bounding box center [462, 202] width 8 height 6
radio input "true"
click at [542, 281] on input "False" at bounding box center [546, 284] width 8 height 6
radio input "true"
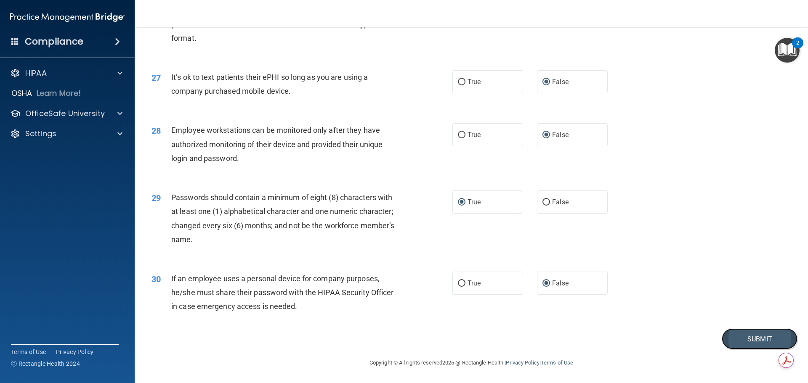
click at [745, 340] on button "Submit" at bounding box center [759, 338] width 76 height 21
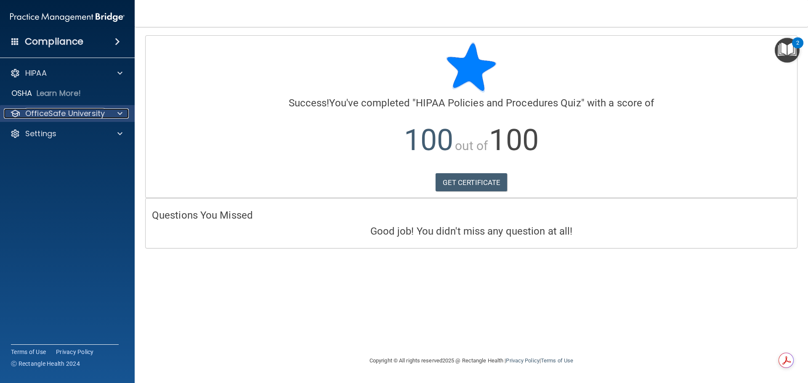
click at [99, 112] on p "OfficeSafe University" at bounding box center [64, 114] width 79 height 10
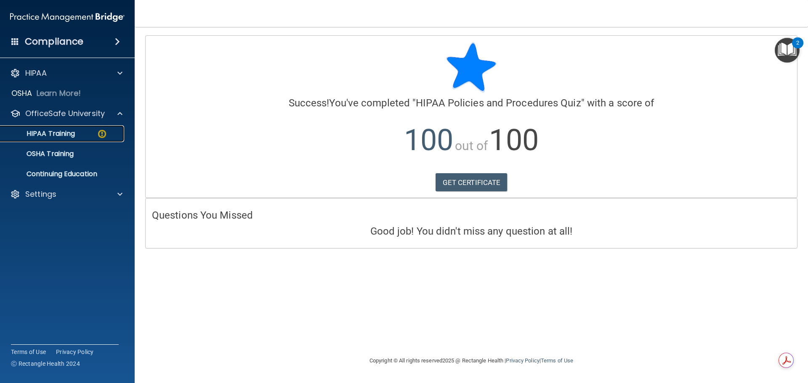
click at [69, 132] on p "HIPAA Training" at bounding box center [39, 134] width 69 height 8
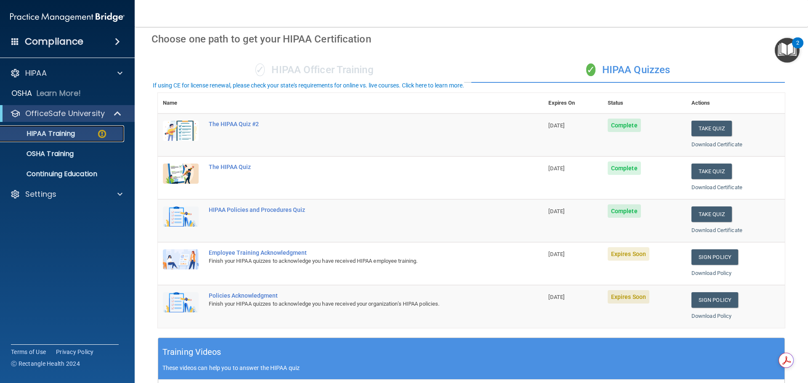
scroll to position [84, 0]
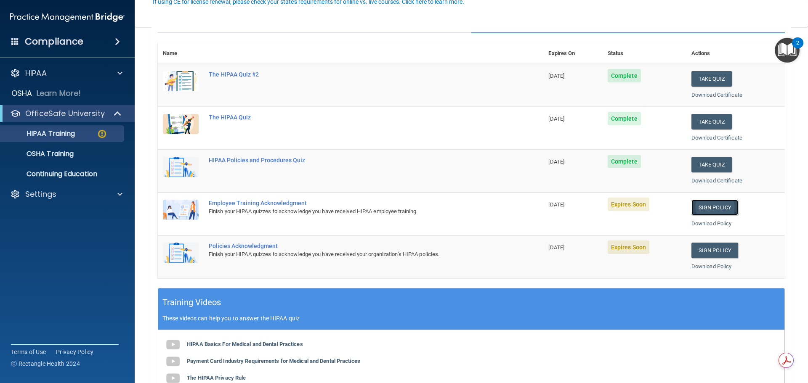
click at [699, 205] on link "Sign Policy" at bounding box center [714, 208] width 47 height 16
click at [704, 209] on link "Sign Policy" at bounding box center [714, 208] width 47 height 16
click at [87, 195] on div "Settings" at bounding box center [56, 194] width 104 height 10
click at [70, 232] on p "Sign Out" at bounding box center [62, 234] width 115 height 8
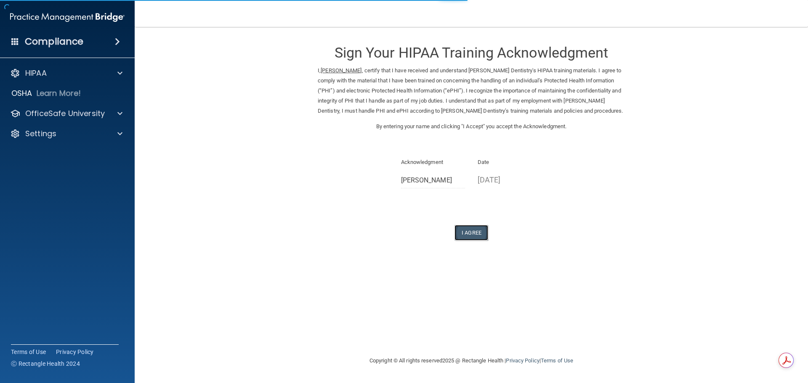
click at [468, 231] on button "I Agree" at bounding box center [471, 233] width 34 height 16
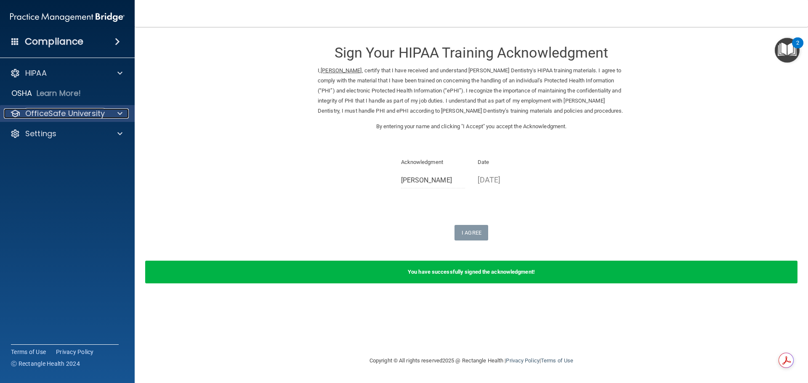
click at [106, 111] on div "OfficeSafe University" at bounding box center [56, 114] width 104 height 10
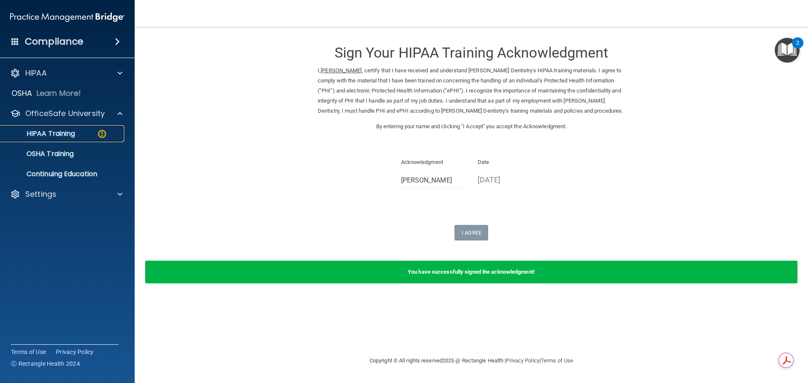
click at [82, 135] on div "HIPAA Training" at bounding box center [62, 134] width 115 height 8
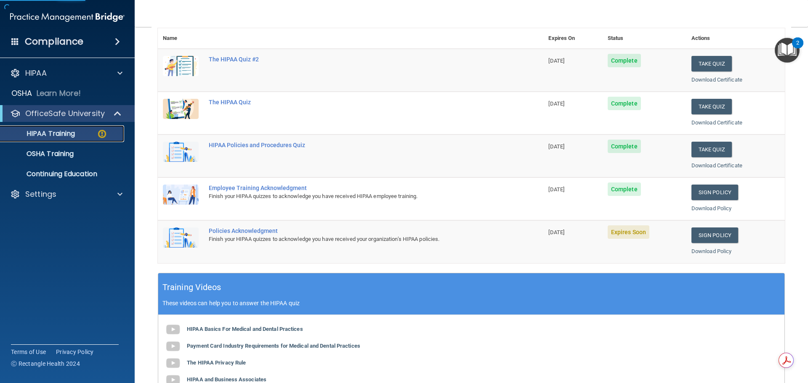
scroll to position [126, 0]
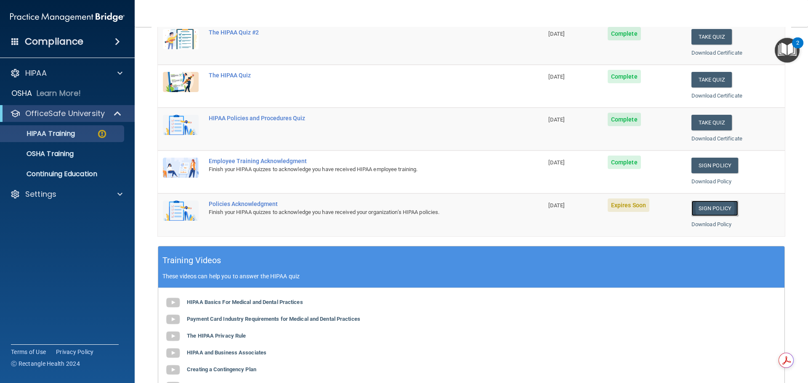
click at [712, 207] on link "Sign Policy" at bounding box center [714, 209] width 47 height 16
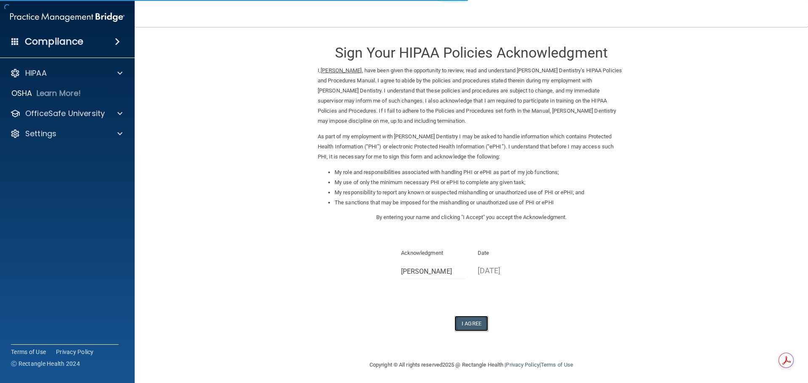
click at [472, 322] on button "I Agree" at bounding box center [471, 324] width 34 height 16
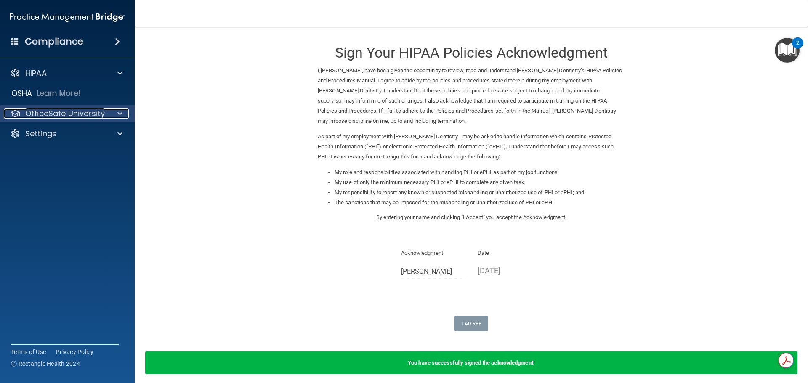
click at [111, 115] on div at bounding box center [118, 114] width 21 height 10
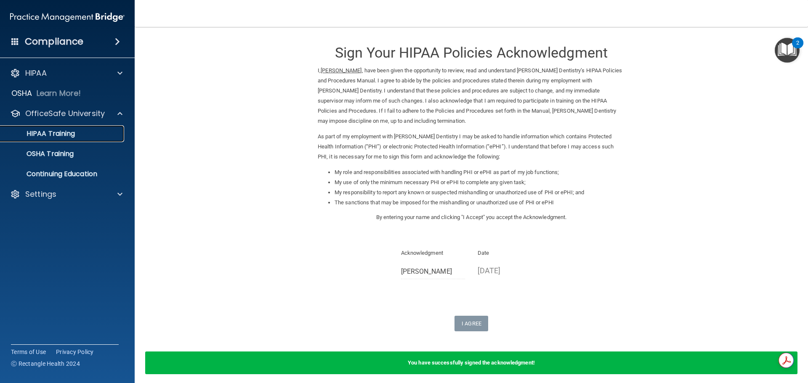
click at [92, 135] on div "HIPAA Training" at bounding box center [62, 134] width 115 height 8
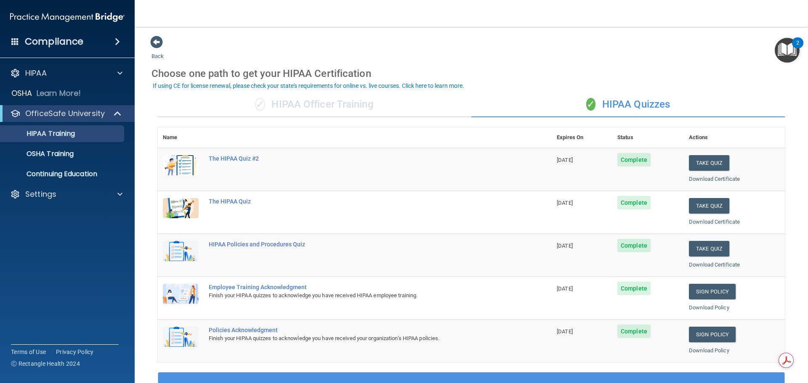
click at [104, 41] on div "Compliance" at bounding box center [67, 41] width 135 height 19
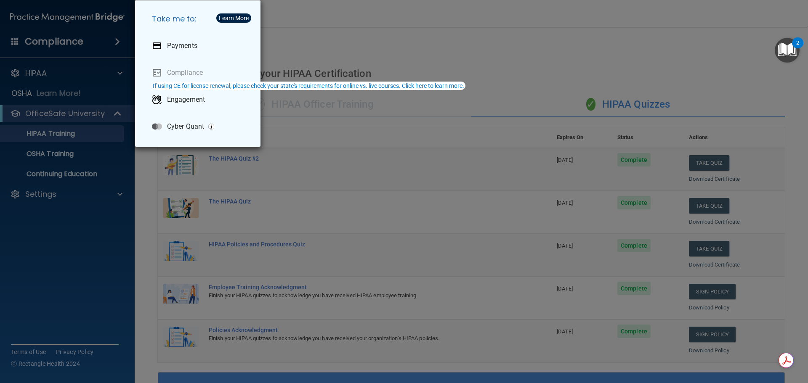
click at [674, 49] on div "Take me to: Payments Compliance Engagement Cyber Quant" at bounding box center [404, 191] width 808 height 383
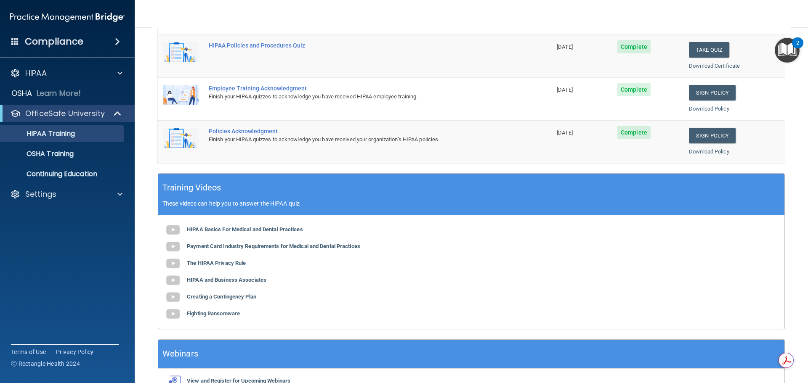
scroll to position [250, 0]
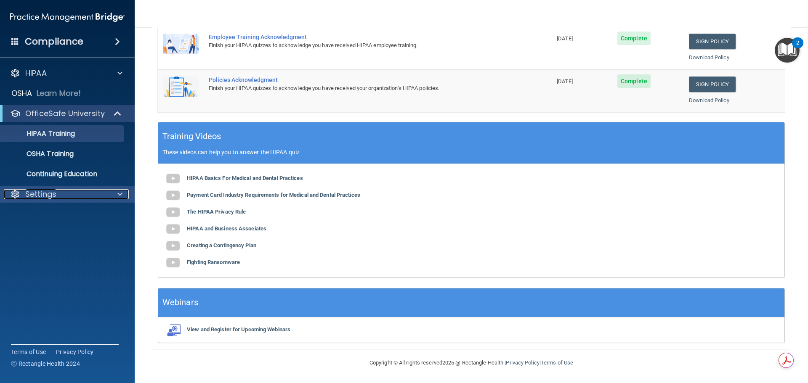
click at [98, 195] on div "Settings" at bounding box center [56, 194] width 104 height 10
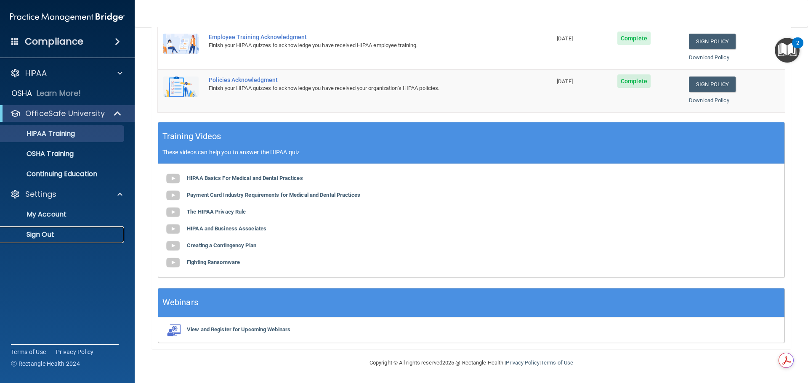
click at [64, 232] on p "Sign Out" at bounding box center [62, 234] width 115 height 8
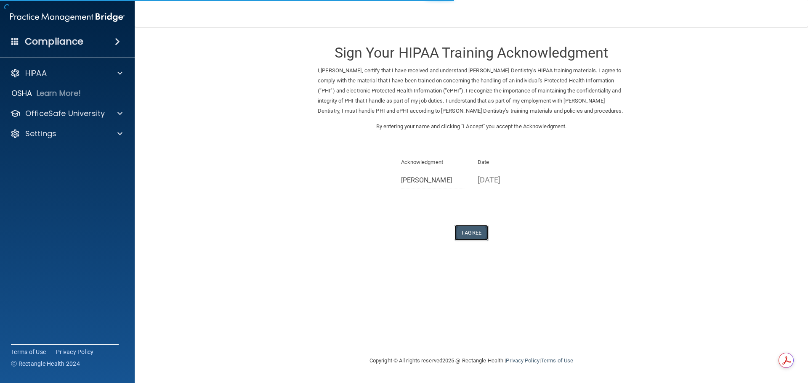
click at [467, 236] on button "I Agree" at bounding box center [471, 233] width 34 height 16
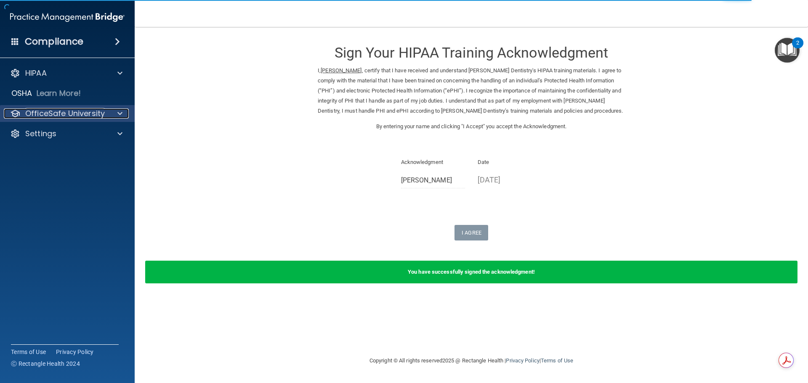
click at [106, 111] on div "OfficeSafe University" at bounding box center [56, 114] width 104 height 10
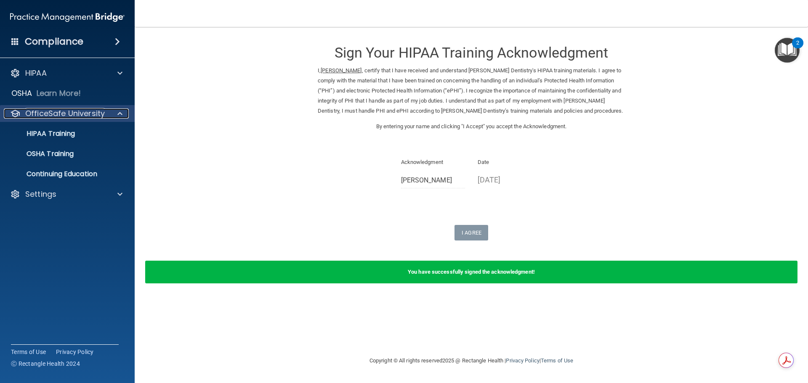
click at [102, 115] on p "OfficeSafe University" at bounding box center [64, 114] width 79 height 10
click at [110, 111] on div at bounding box center [118, 114] width 21 height 10
click at [105, 133] on div "HIPAA Training" at bounding box center [62, 134] width 115 height 8
